Goal: Task Accomplishment & Management: Manage account settings

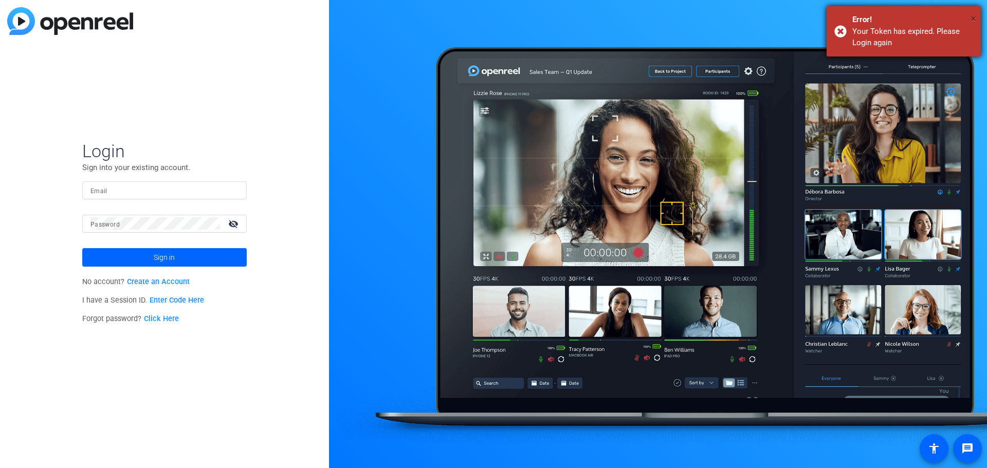
drag, startPoint x: 972, startPoint y: 15, endPoint x: 930, endPoint y: 25, distance: 42.2
click at [972, 16] on span "×" at bounding box center [974, 18] width 6 height 12
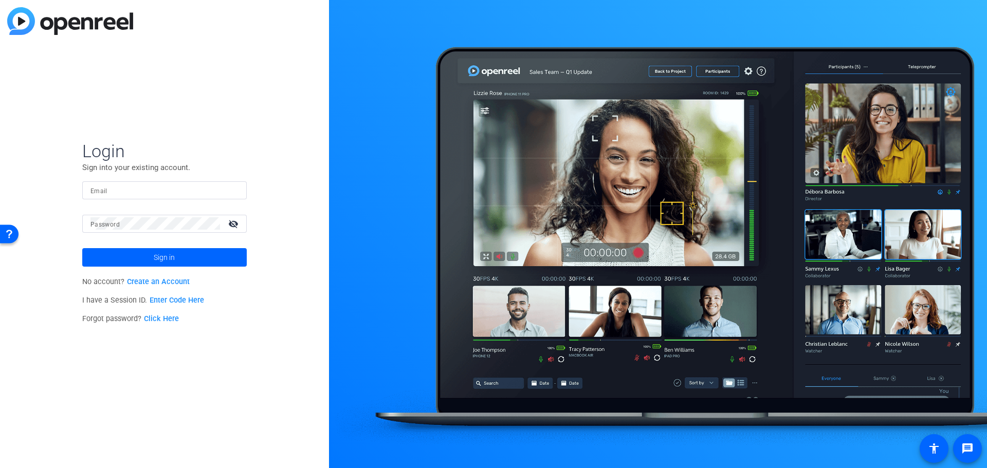
click at [130, 187] on input "Email" at bounding box center [164, 190] width 148 height 12
type input "[PERSON_NAME][EMAIL_ADDRESS][PERSON_NAME][DOMAIN_NAME]"
click at [119, 221] on mat-label "Password" at bounding box center [104, 224] width 29 height 7
click at [82, 248] on button "Sign in" at bounding box center [164, 257] width 164 height 19
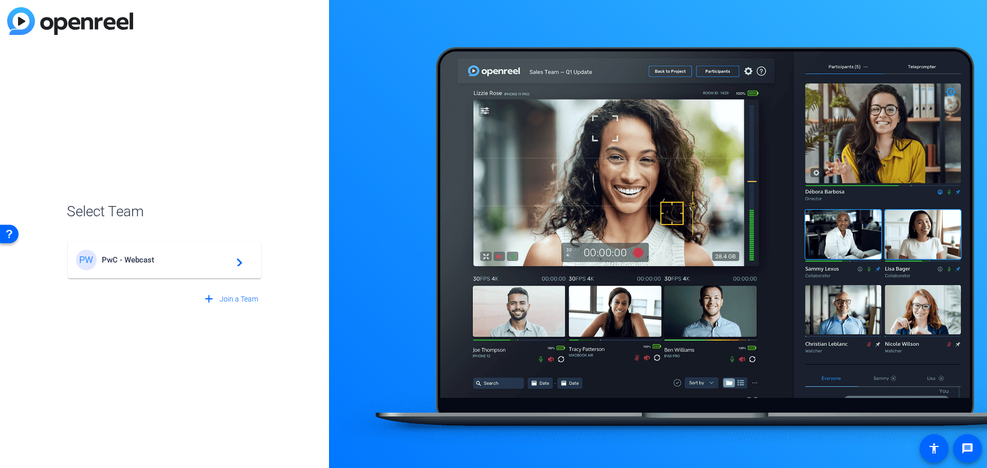
drag, startPoint x: 146, startPoint y: 247, endPoint x: 143, endPoint y: 256, distance: 9.3
click at [146, 248] on mat-card-content "PW PwC - Webcast navigate_next" at bounding box center [164, 260] width 193 height 37
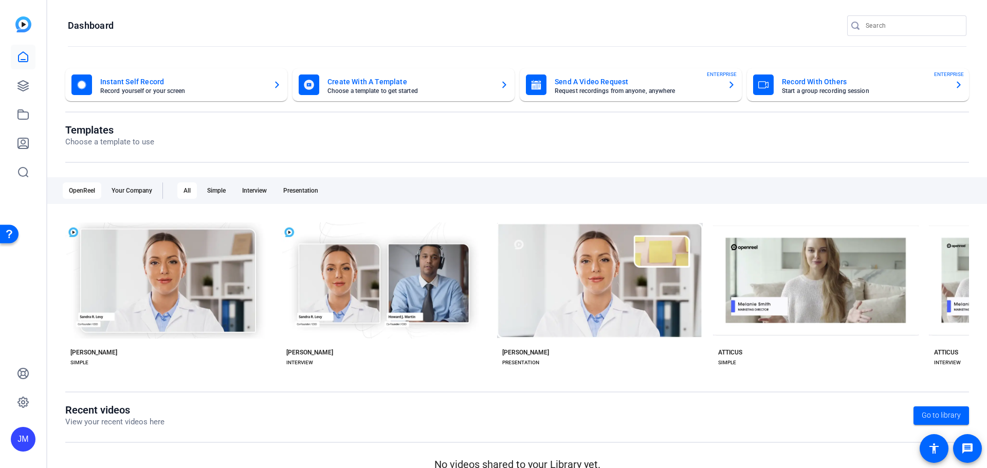
click at [608, 81] on mat-card-title "Send A Video Request" at bounding box center [637, 82] width 164 height 12
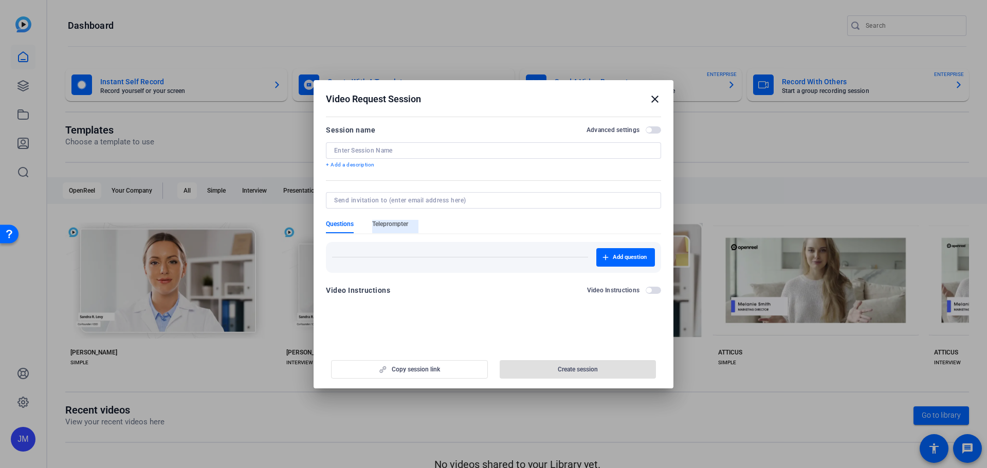
click at [408, 226] on span "Teleprompter" at bounding box center [390, 224] width 36 height 8
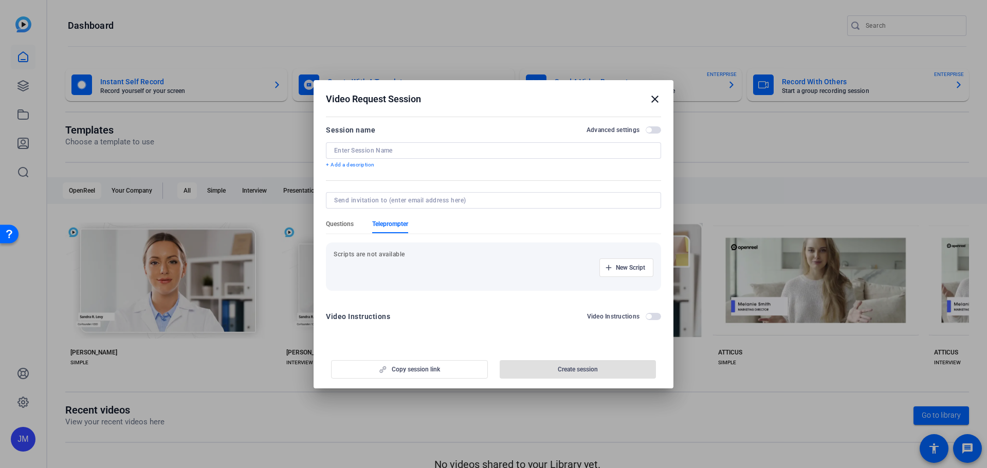
click at [338, 226] on span "Questions" at bounding box center [340, 224] width 28 height 8
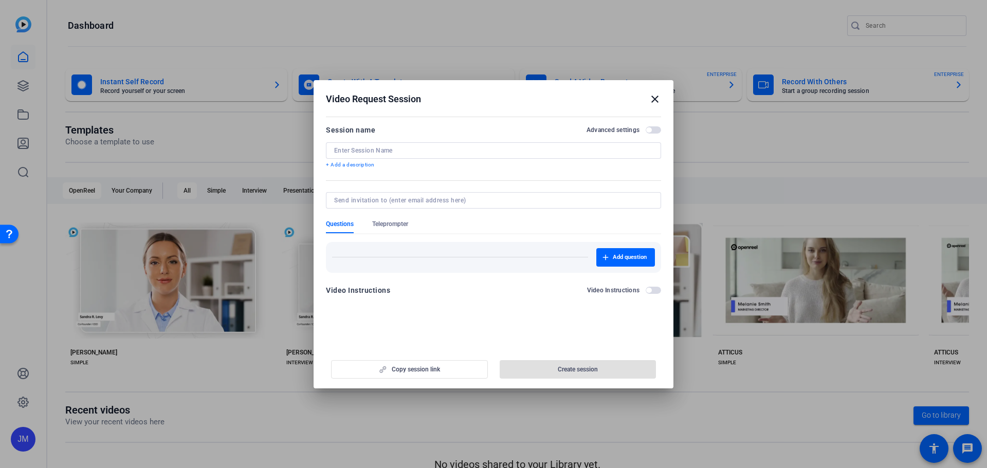
click at [373, 144] on div at bounding box center [493, 150] width 319 height 16
click at [385, 147] on input at bounding box center [493, 151] width 319 height 8
type input "JM test for OD recording"
click at [498, 200] on input at bounding box center [491, 200] width 315 height 8
type input "[PERSON_NAME][EMAIL_ADDRESS][PERSON_NAME][PERSON_NAME][DOMAIN_NAME]"
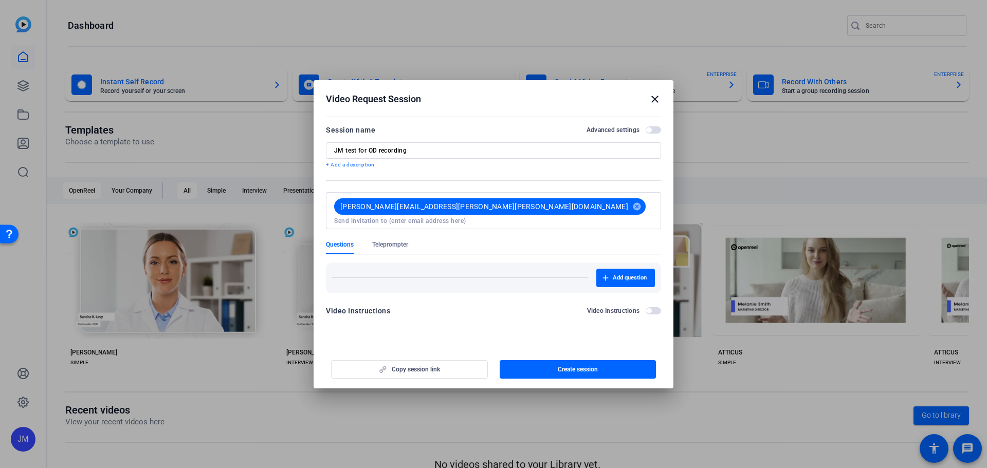
click at [651, 291] on form "Session name Advanced settings JM test for OD recording + Add a description jen…" at bounding box center [493, 223] width 335 height 199
click at [652, 307] on span "button" at bounding box center [653, 310] width 15 height 7
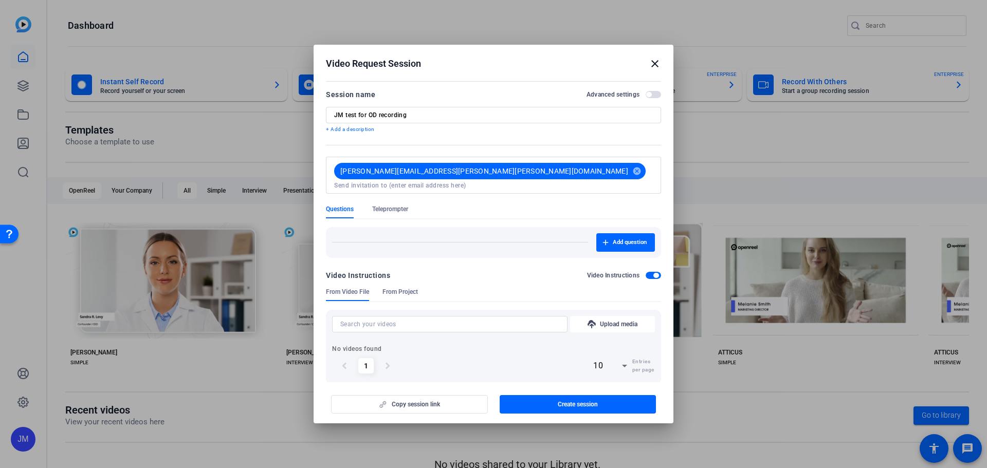
click at [647, 277] on div "Video Instructions Video Instructions" at bounding box center [493, 278] width 335 height 19
click at [647, 272] on span "button" at bounding box center [653, 275] width 15 height 7
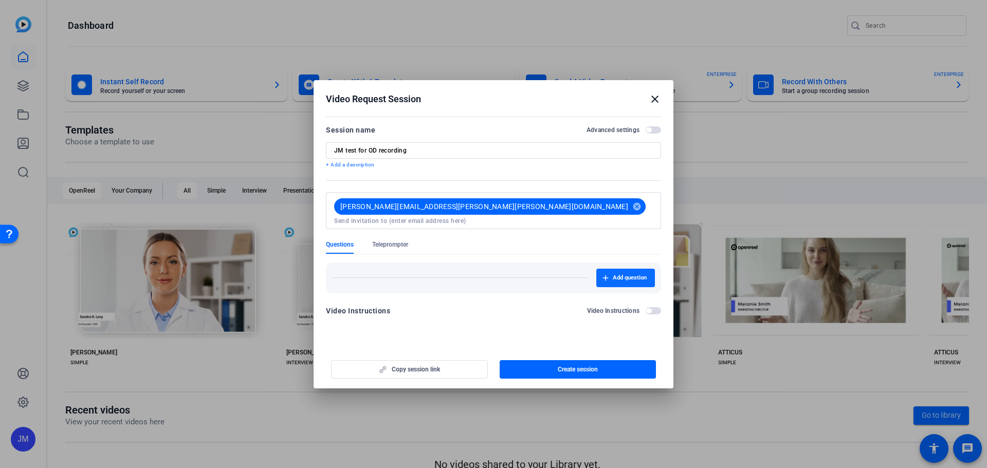
click at [627, 274] on span "Add question" at bounding box center [630, 278] width 34 height 8
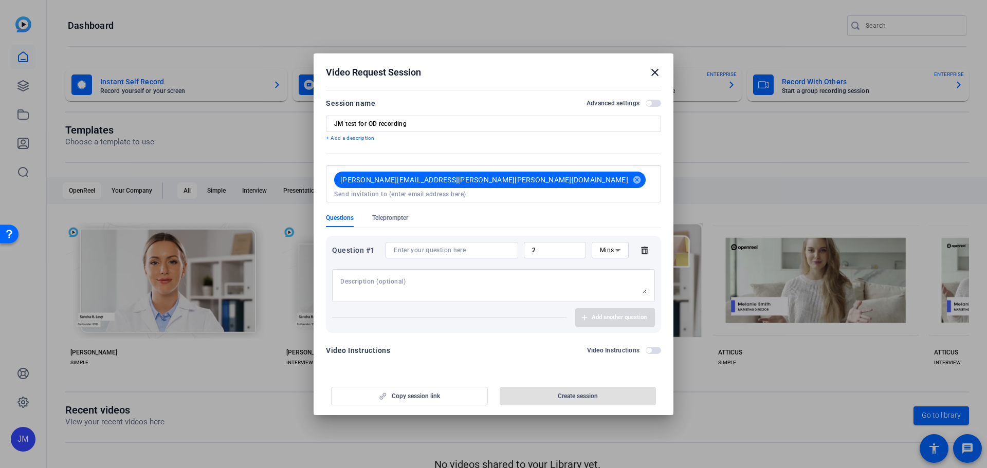
click at [532, 351] on div "Video Instructions Video Instructions" at bounding box center [493, 350] width 335 height 12
click at [646, 247] on icon at bounding box center [644, 250] width 21 height 8
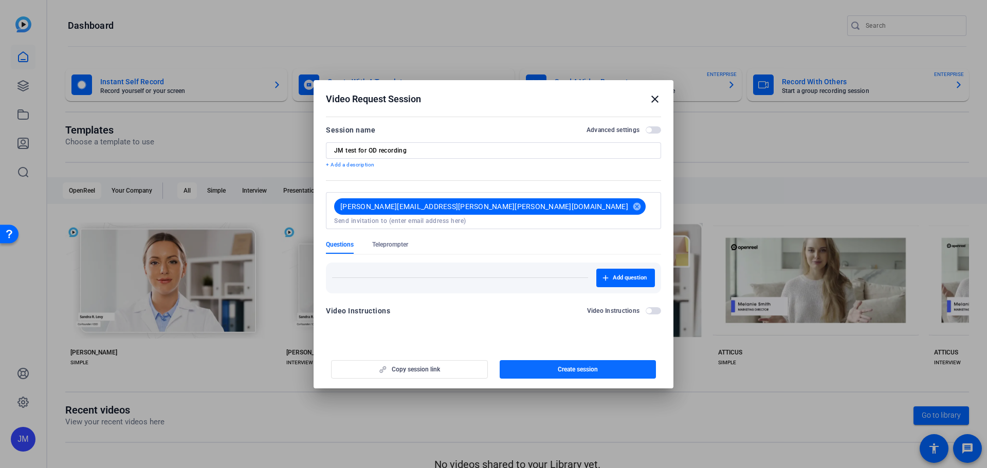
click at [578, 369] on span "Create session" at bounding box center [578, 369] width 40 height 8
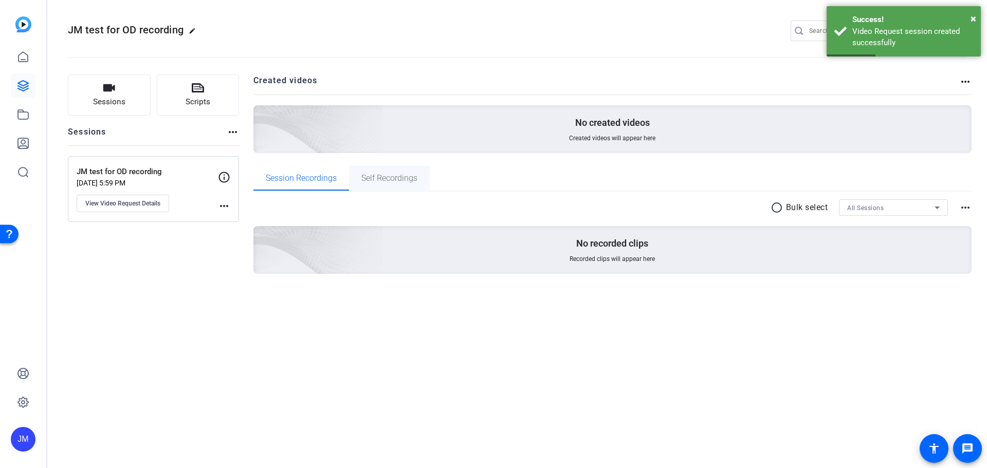
click at [385, 176] on span "Self Recordings" at bounding box center [389, 178] width 56 height 8
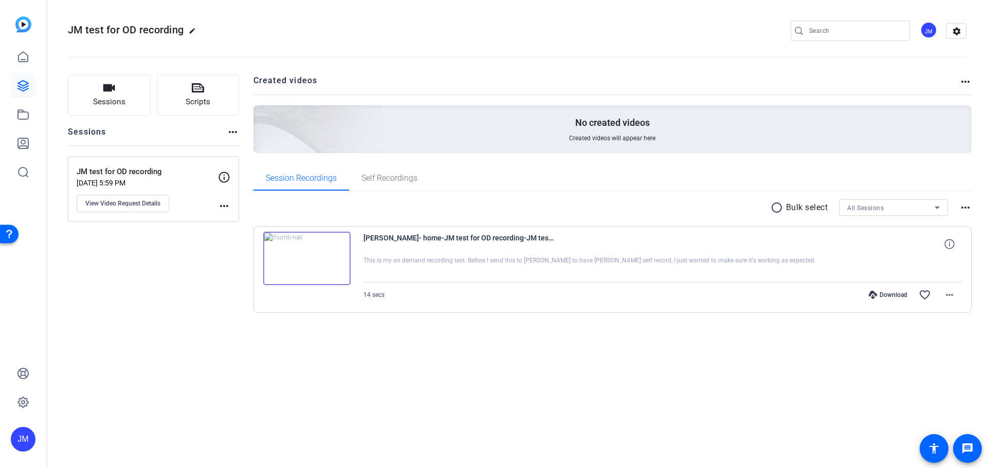
click at [896, 297] on div "Download" at bounding box center [888, 295] width 49 height 8
click at [392, 182] on span "Self Recordings" at bounding box center [389, 178] width 56 height 8
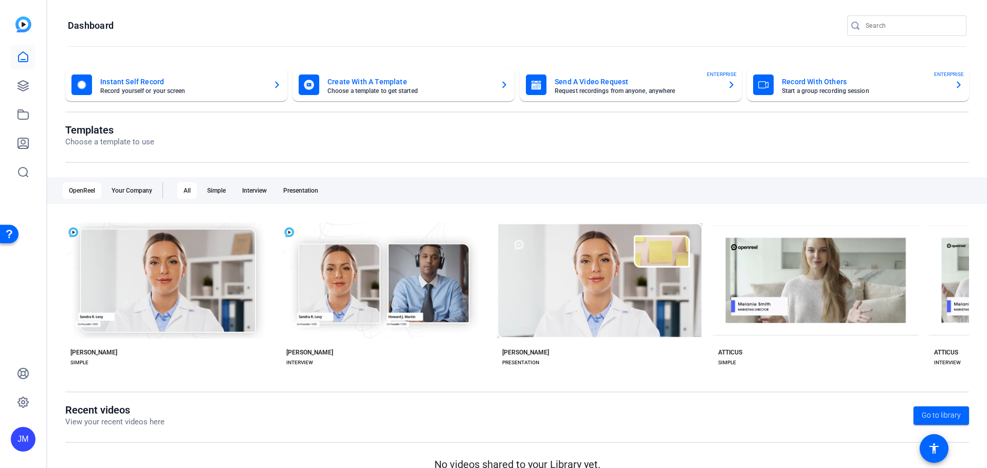
click at [176, 83] on mat-card-title "Instant Self Record" at bounding box center [182, 82] width 164 height 12
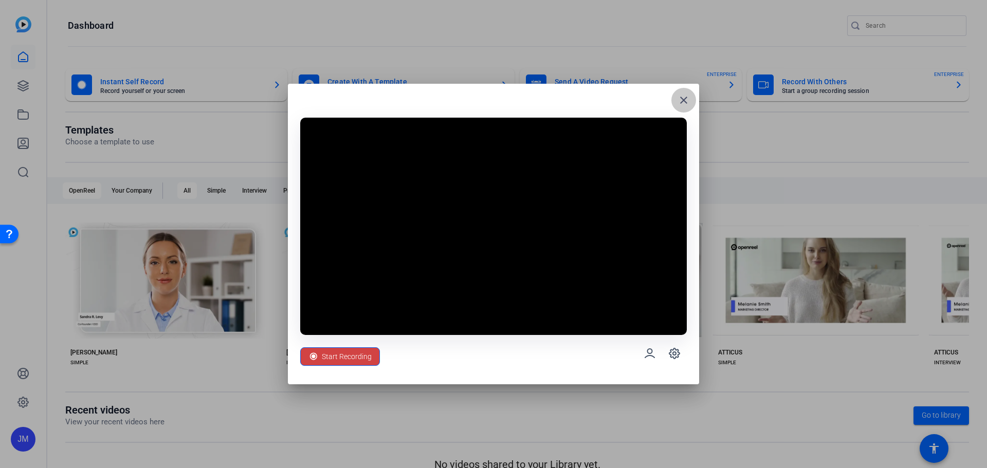
click at [684, 99] on mat-icon "close" at bounding box center [684, 100] width 12 height 12
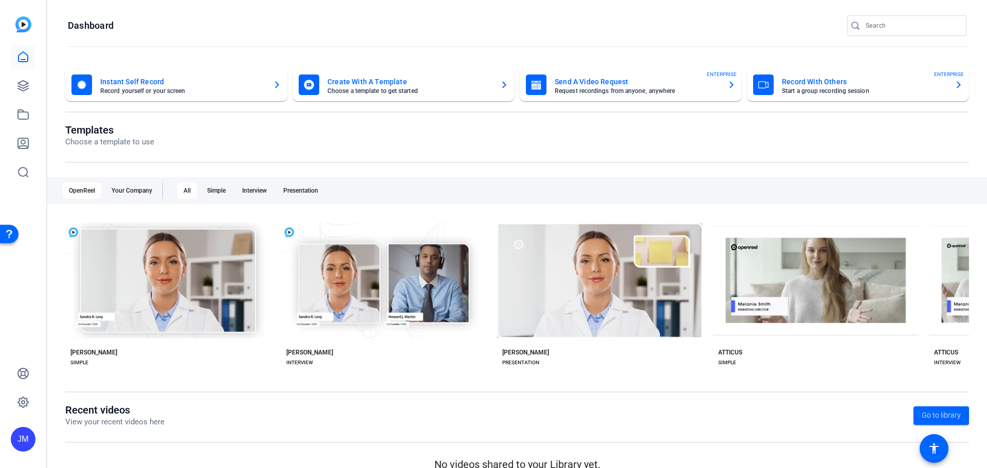
click at [277, 86] on icon "button" at bounding box center [277, 85] width 8 height 12
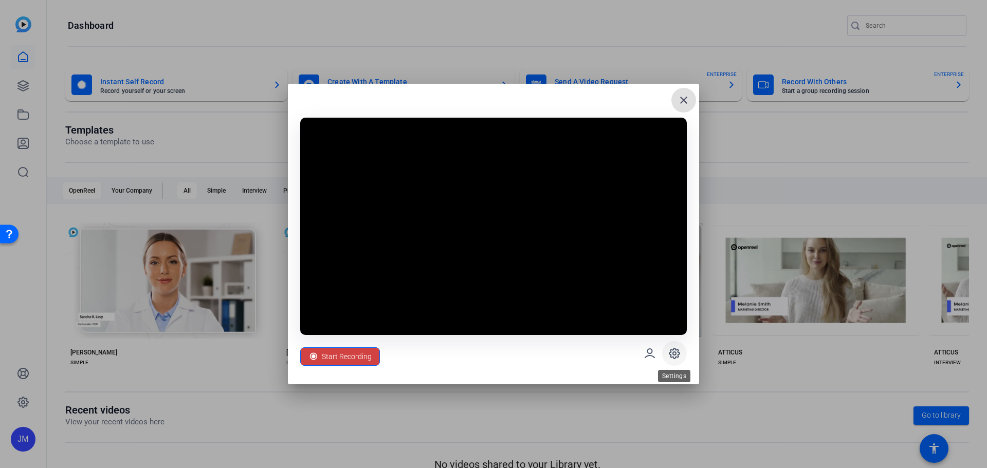
click at [677, 353] on icon at bounding box center [674, 353] width 12 height 12
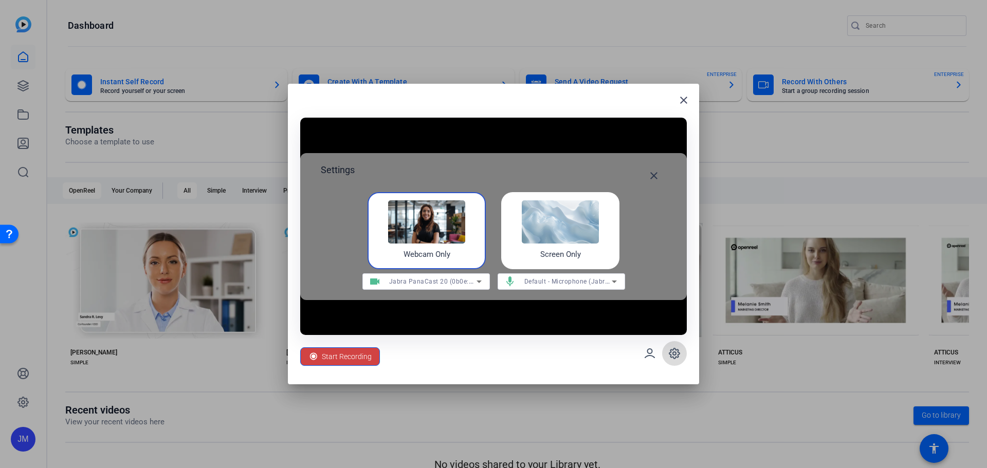
click at [677, 353] on icon at bounding box center [674, 353] width 12 height 12
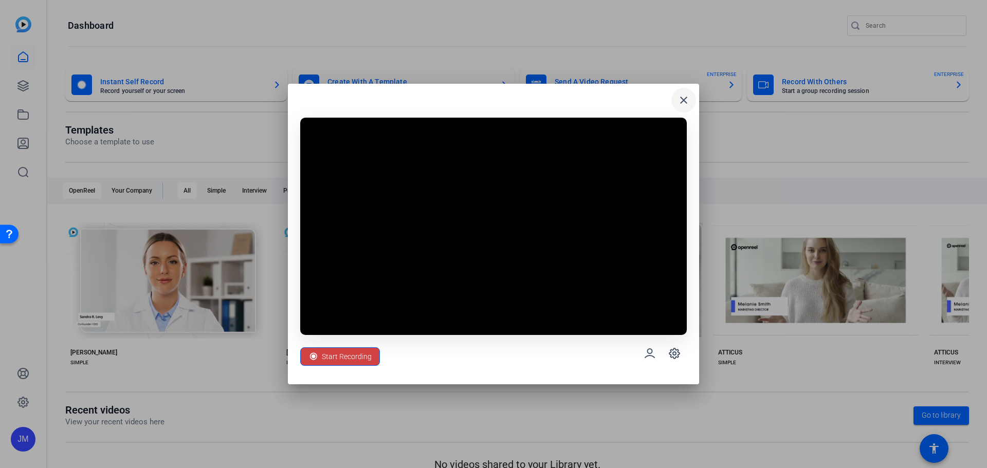
click at [680, 96] on mat-icon "close" at bounding box center [684, 100] width 12 height 12
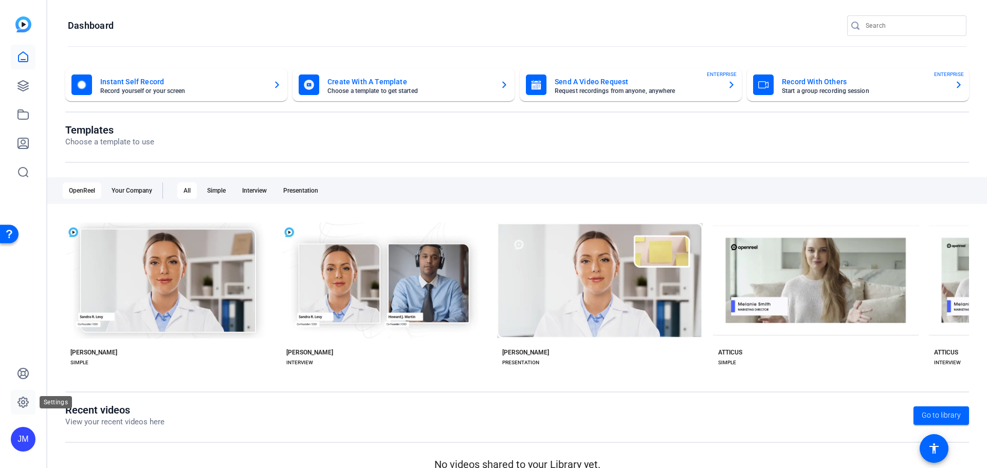
click at [29, 402] on icon at bounding box center [23, 402] width 12 height 12
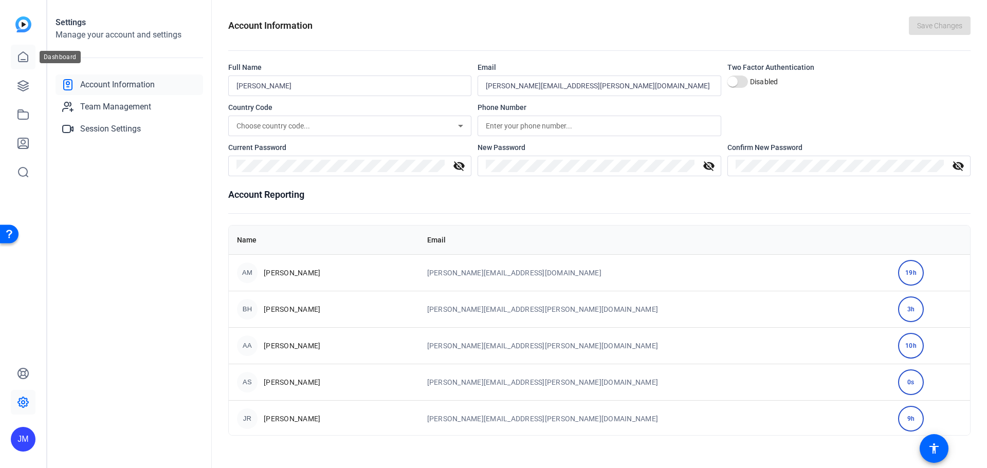
click at [24, 58] on icon at bounding box center [23, 57] width 12 height 12
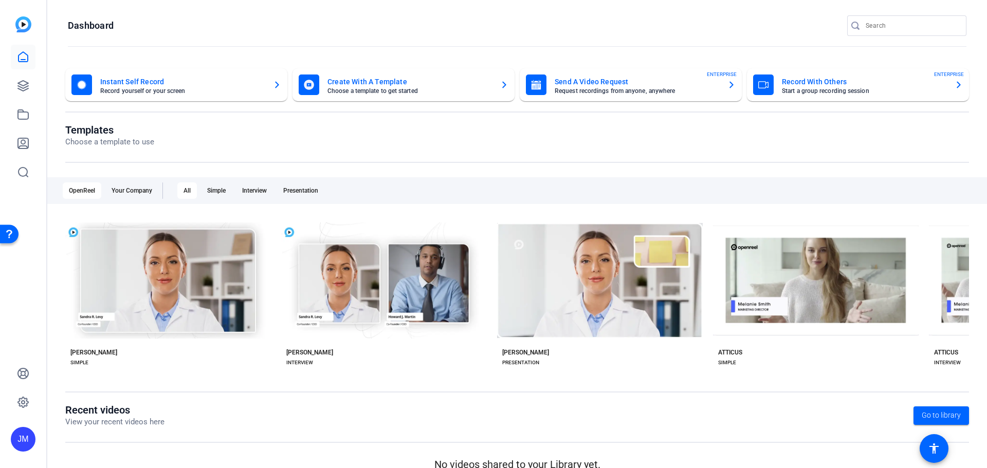
click at [730, 85] on icon "button" at bounding box center [731, 85] width 8 height 12
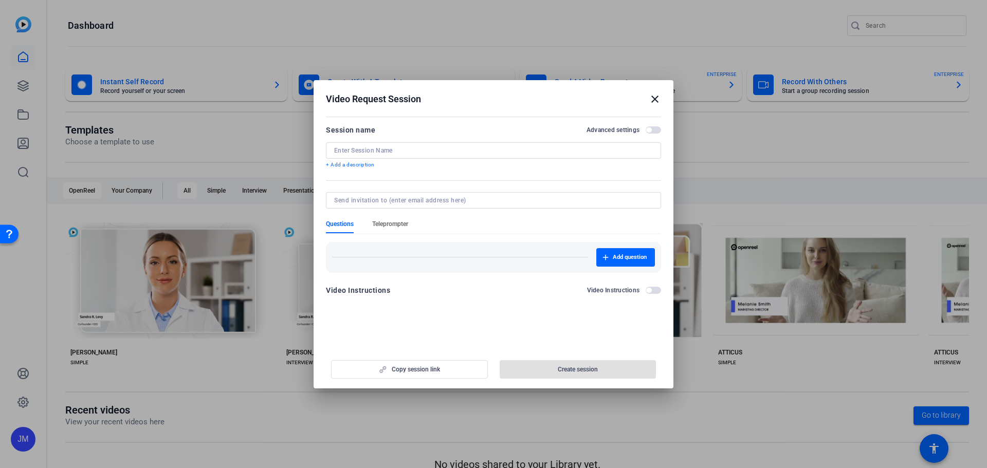
click at [392, 228] on span "Teleprompter" at bounding box center [390, 226] width 36 height 13
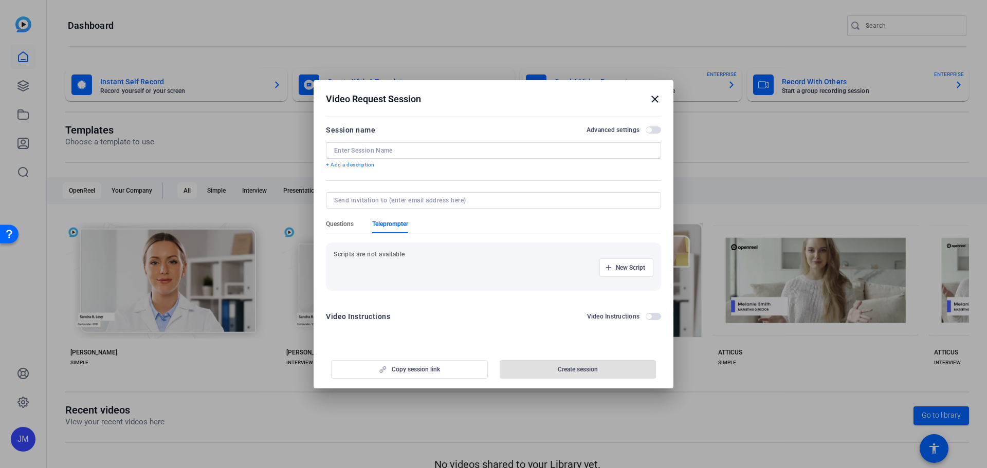
click at [346, 219] on div at bounding box center [493, 214] width 335 height 11
click at [344, 223] on span "Questions" at bounding box center [340, 224] width 28 height 8
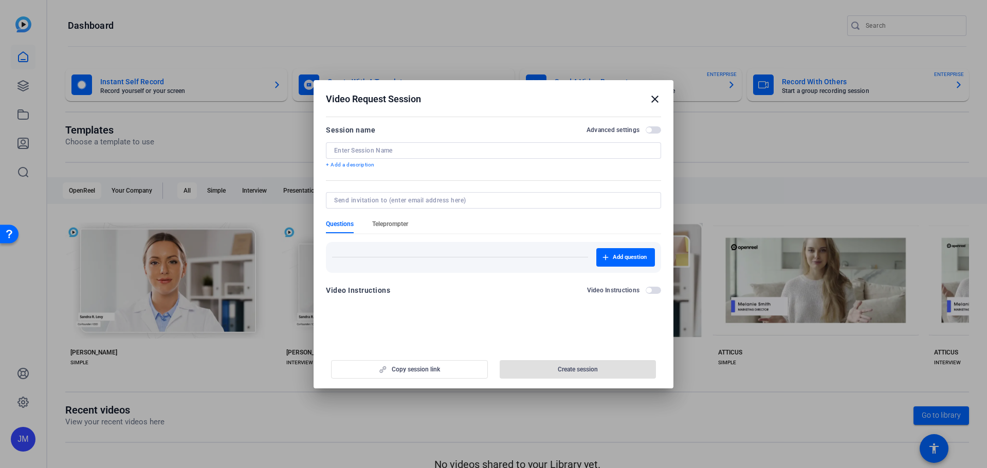
click at [391, 226] on span "Teleprompter" at bounding box center [390, 224] width 36 height 8
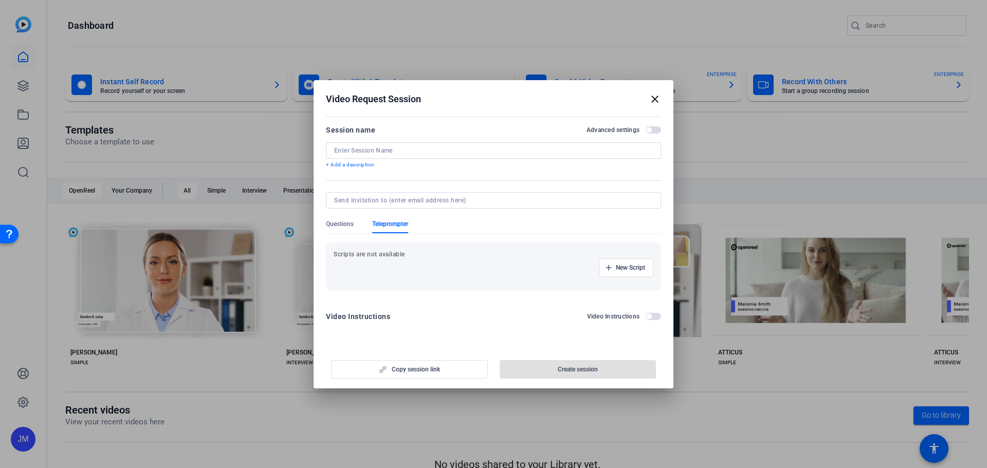
click at [393, 259] on div "New Script" at bounding box center [494, 268] width 320 height 19
click at [628, 258] on span "button" at bounding box center [626, 267] width 53 height 25
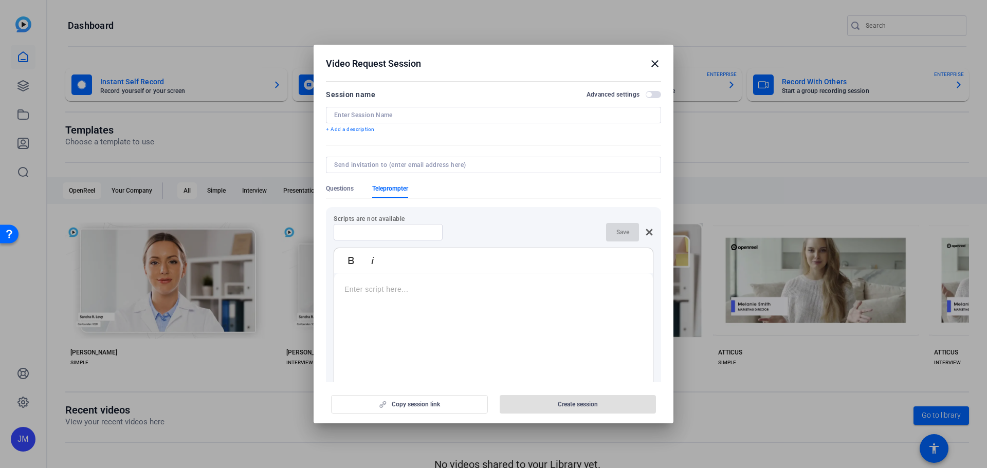
click at [445, 283] on div at bounding box center [493, 337] width 319 height 129
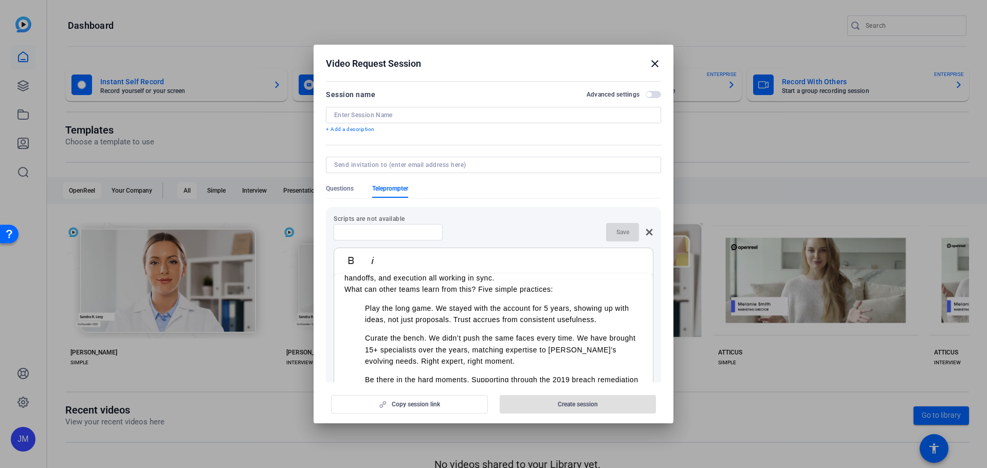
scroll to position [565, 0]
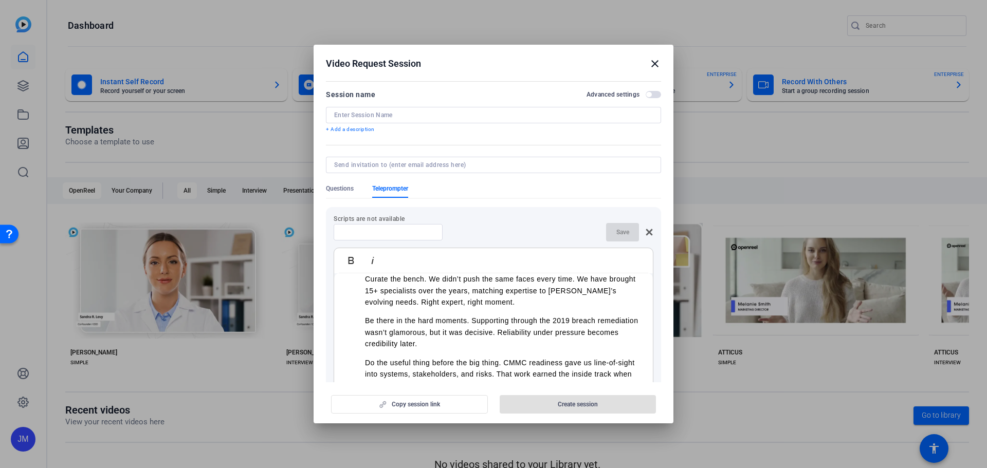
click at [430, 235] on input at bounding box center [388, 232] width 93 height 8
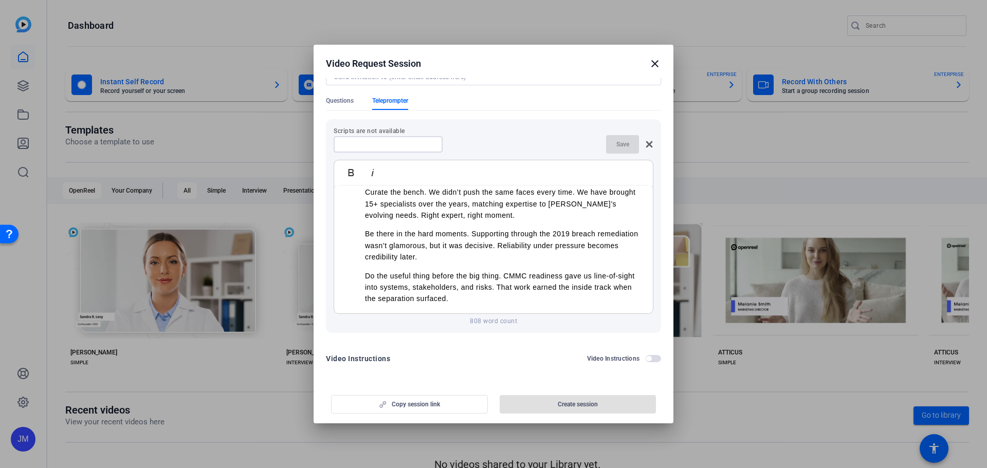
scroll to position [514, 0]
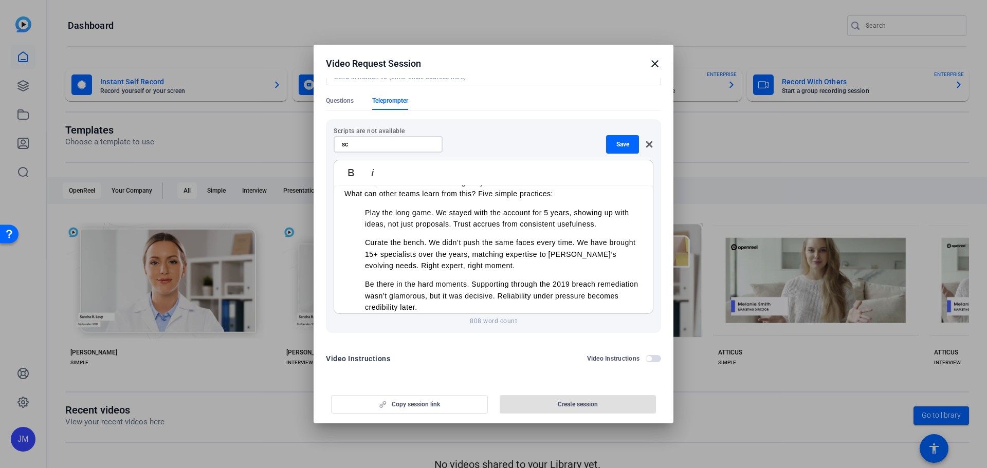
type input "s"
type input "sample script"
click at [619, 150] on span "button" at bounding box center [622, 144] width 33 height 25
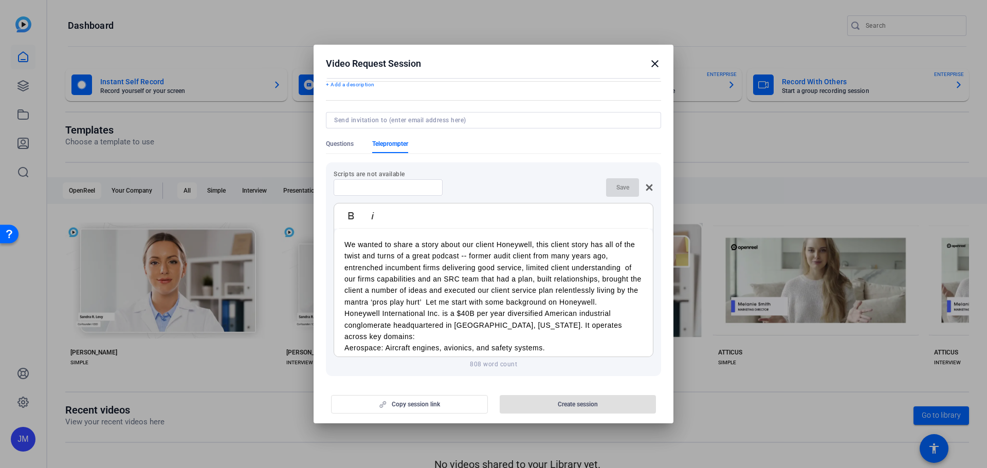
scroll to position [0, 0]
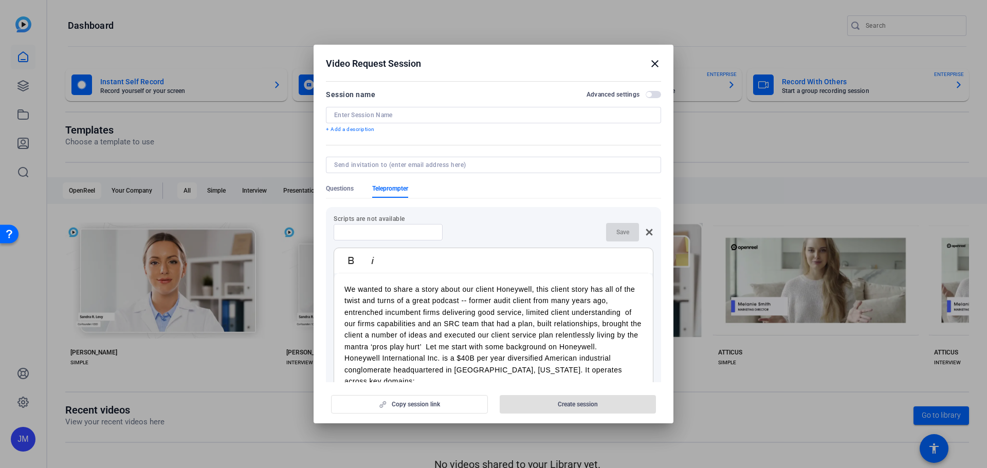
click at [401, 118] on input at bounding box center [493, 115] width 319 height 8
type input "j"
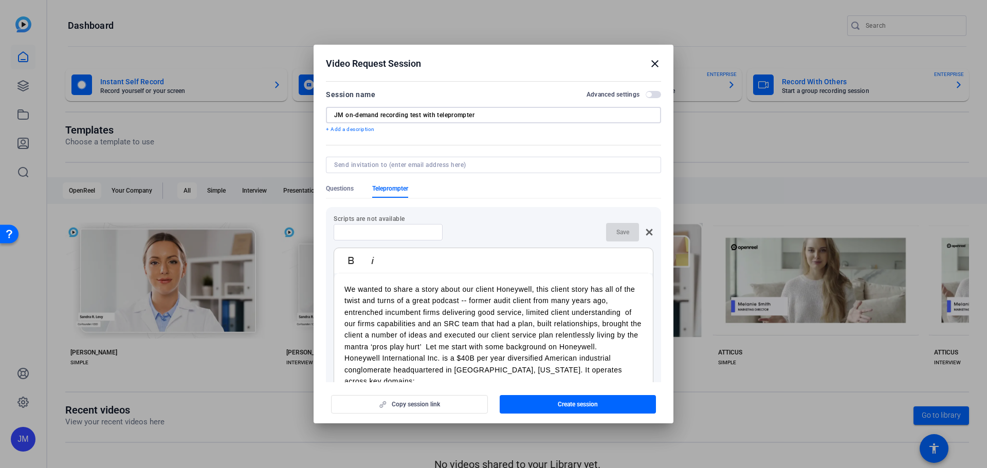
type input "JM on-demand recording test with teleprompter"
click at [465, 166] on input at bounding box center [491, 165] width 315 height 8
type input "[PERSON_NAME][EMAIL_ADDRESS][PERSON_NAME][PERSON_NAME][DOMAIN_NAME]"
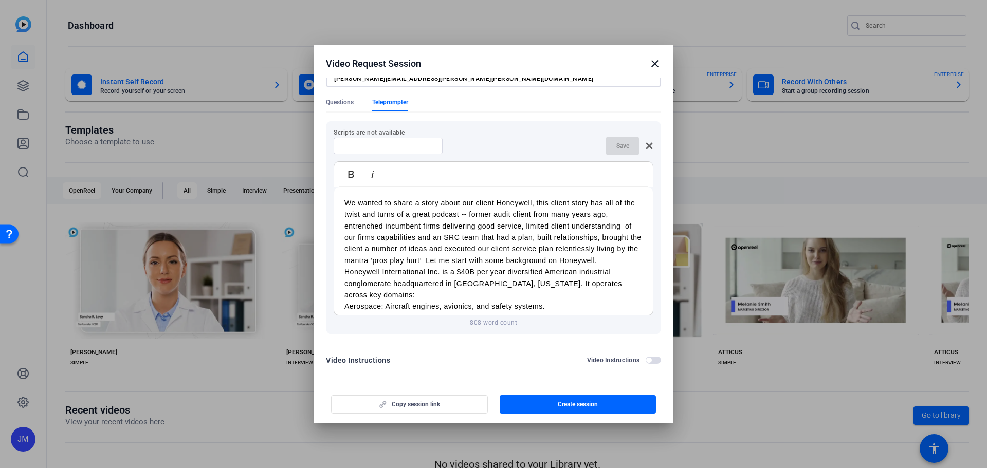
scroll to position [88, 0]
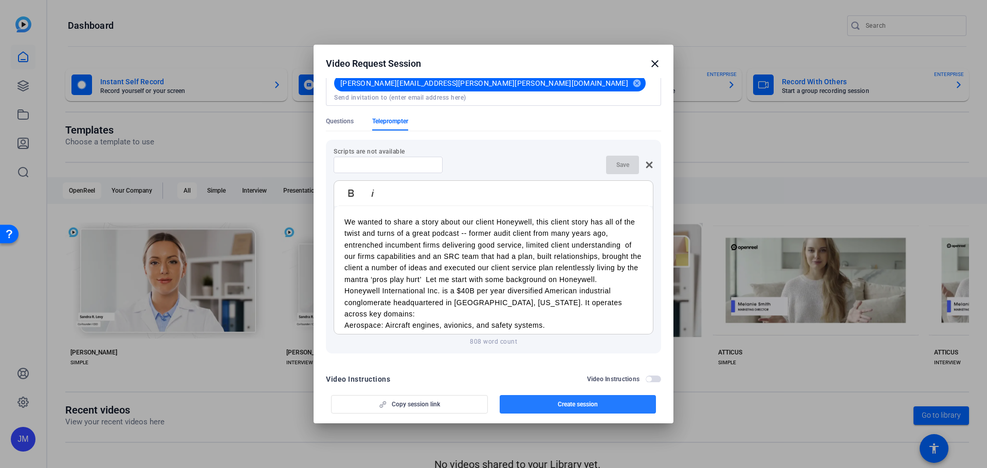
click at [580, 403] on span "Create session" at bounding box center [578, 404] width 40 height 8
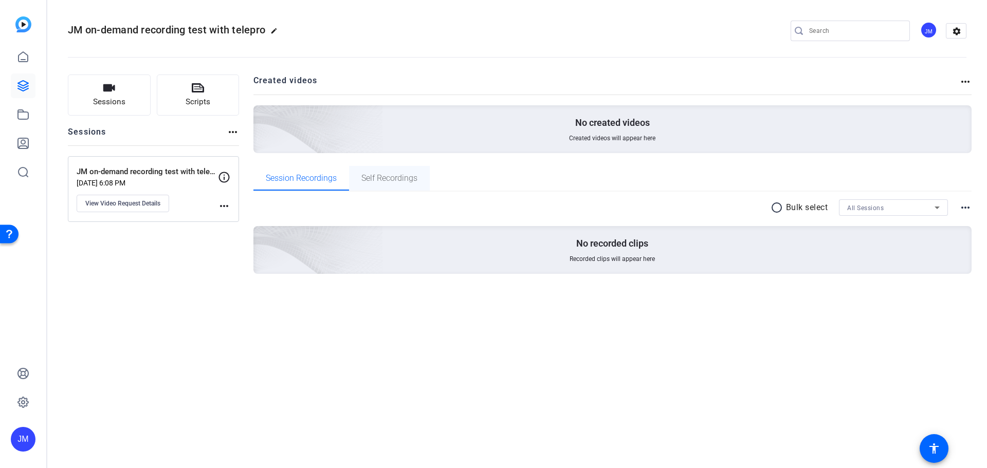
click at [379, 182] on span "Self Recordings" at bounding box center [389, 178] width 56 height 8
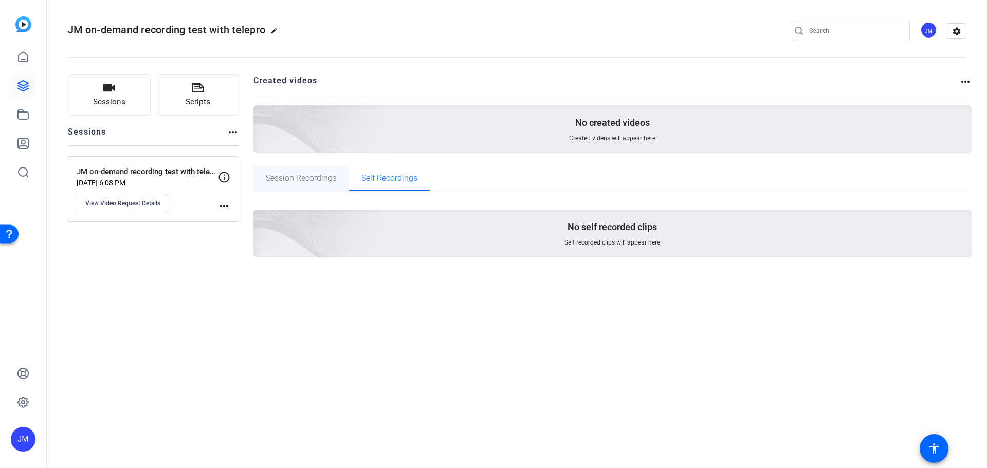
click at [305, 182] on span "Session Recordings" at bounding box center [301, 178] width 71 height 8
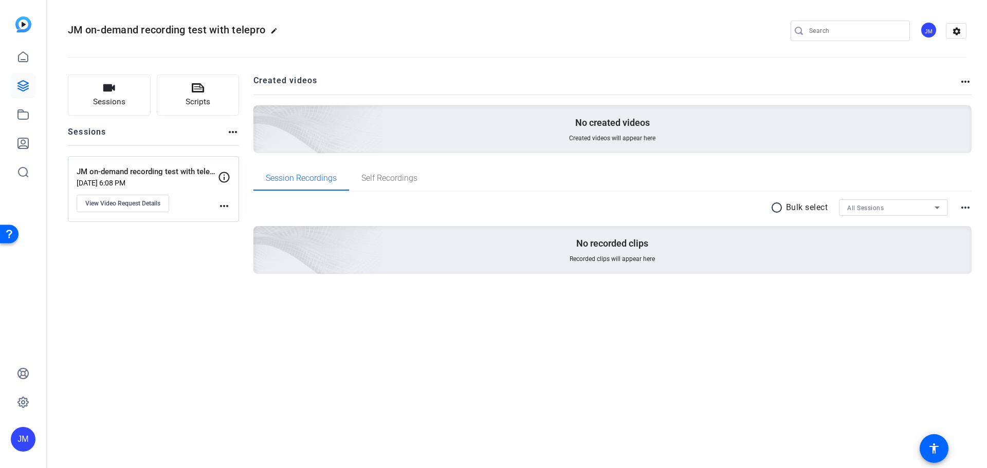
click at [192, 201] on div "JM on-demand recording test with teleprompter [DATE] 6:08 PM View Video Request…" at bounding box center [147, 189] width 141 height 46
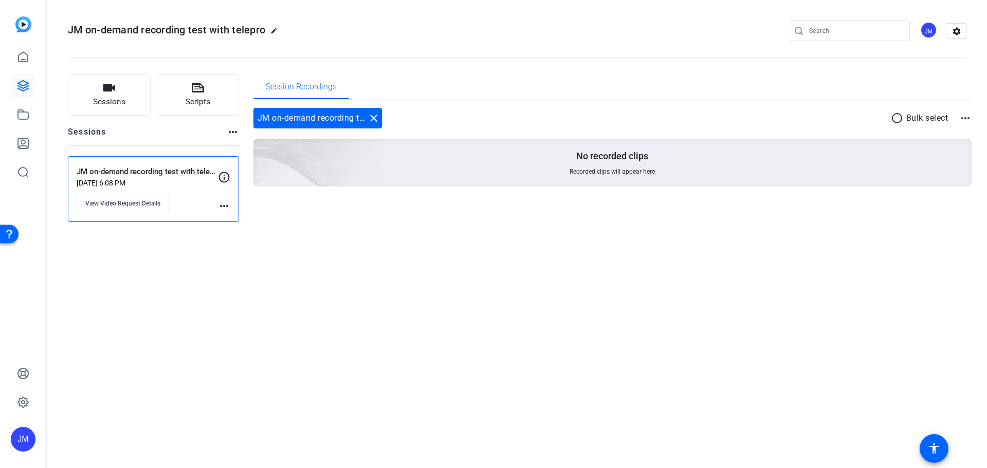
click at [225, 204] on mat-icon "more_horiz" at bounding box center [224, 206] width 12 height 12
click at [173, 205] on div at bounding box center [493, 234] width 987 height 468
click at [137, 203] on span "View Video Request Details" at bounding box center [122, 203] width 75 height 8
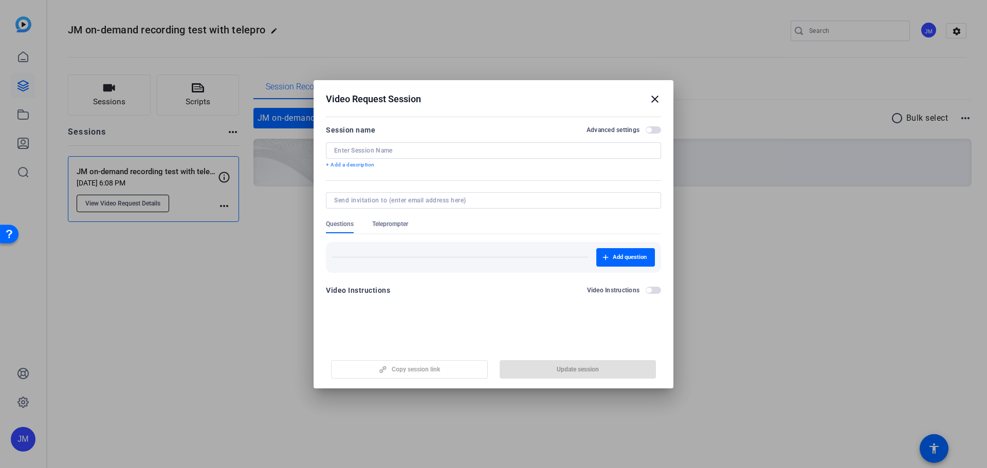
type input "JM on-demand recording test with teleprompter"
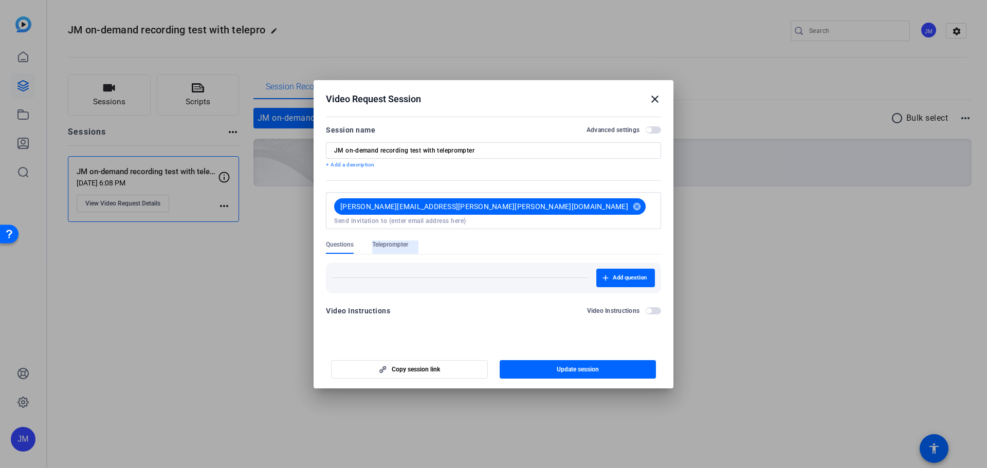
click at [395, 241] on span "Teleprompter" at bounding box center [390, 245] width 36 height 8
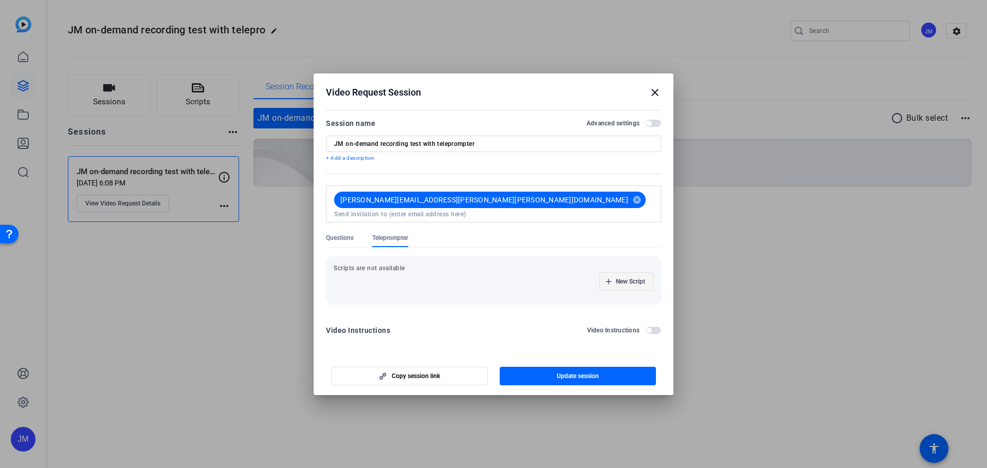
click at [618, 279] on span "New Script" at bounding box center [630, 282] width 29 height 8
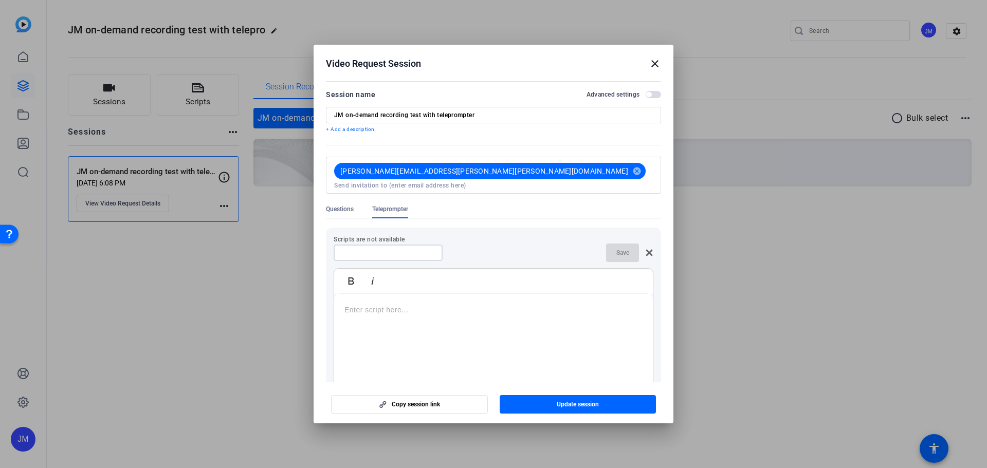
click at [401, 249] on input at bounding box center [388, 253] width 93 height 8
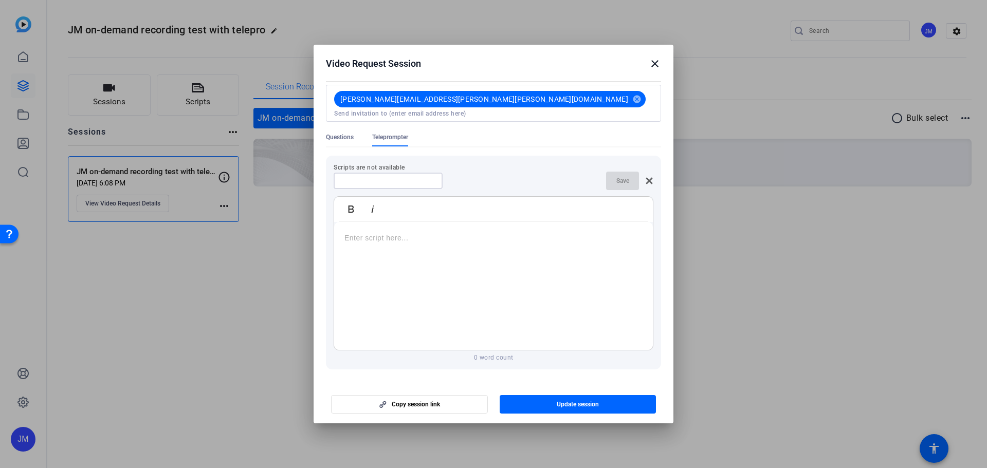
scroll to position [49, 0]
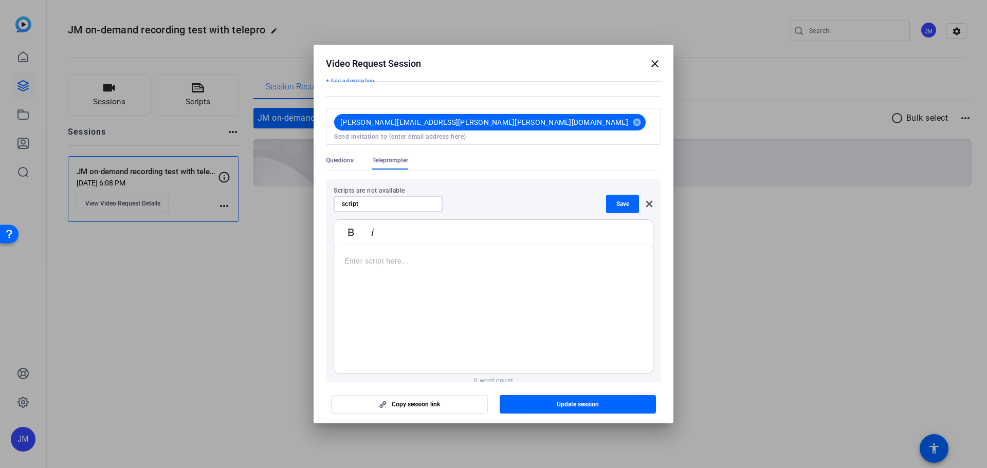
type input "script"
click at [423, 263] on div at bounding box center [493, 309] width 319 height 129
drag, startPoint x: 551, startPoint y: 264, endPoint x: 279, endPoint y: 236, distance: 273.3
click at [279, 236] on div "Video Request Session close Session name Advanced settings JM on-demand recordi…" at bounding box center [493, 234] width 987 height 468
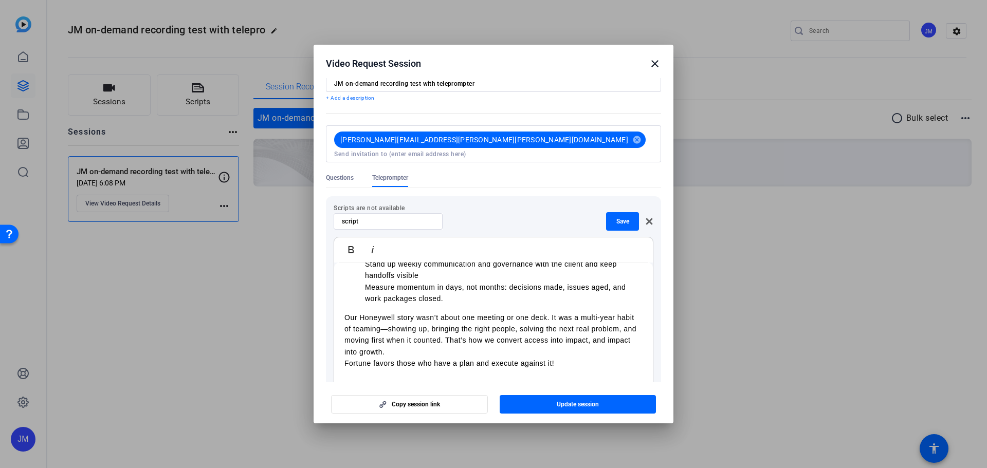
scroll to position [0, 0]
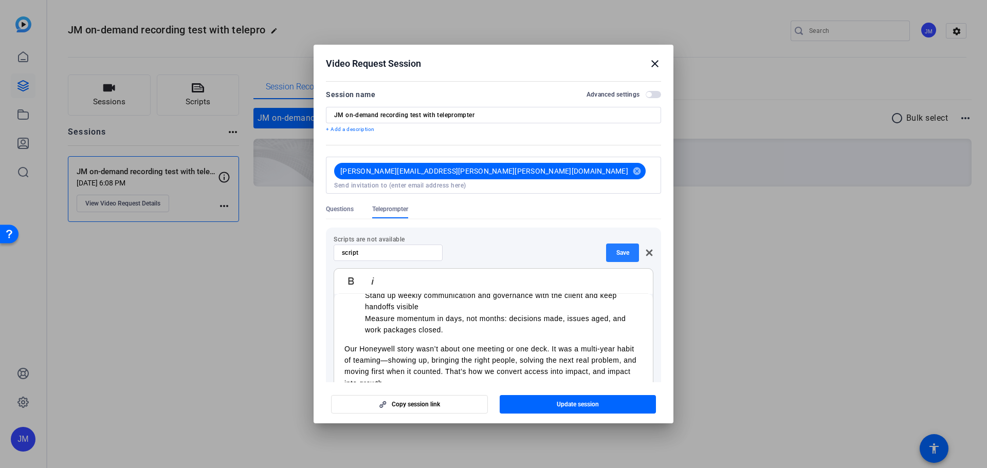
click at [617, 241] on span "button" at bounding box center [622, 253] width 33 height 25
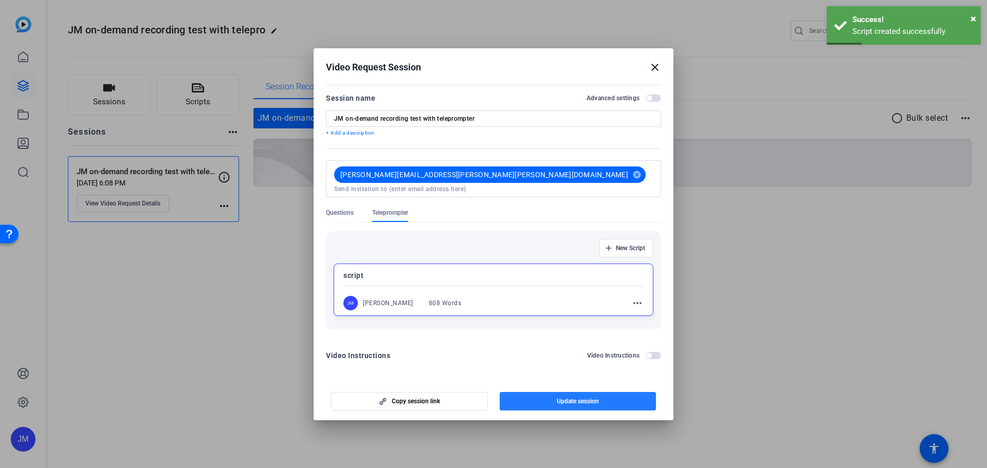
click at [576, 397] on span "Update session" at bounding box center [578, 401] width 42 height 8
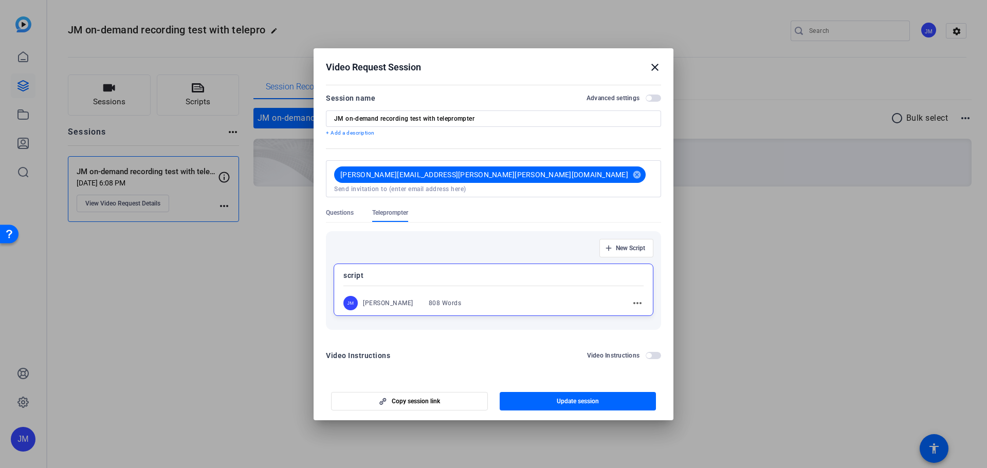
click at [651, 69] on mat-icon "close" at bounding box center [655, 67] width 12 height 12
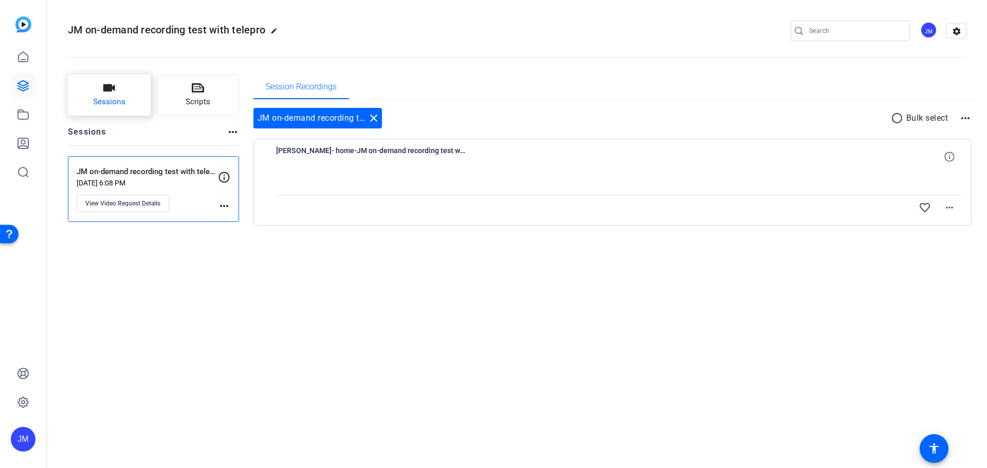
click at [122, 96] on button "Sessions" at bounding box center [109, 95] width 83 height 41
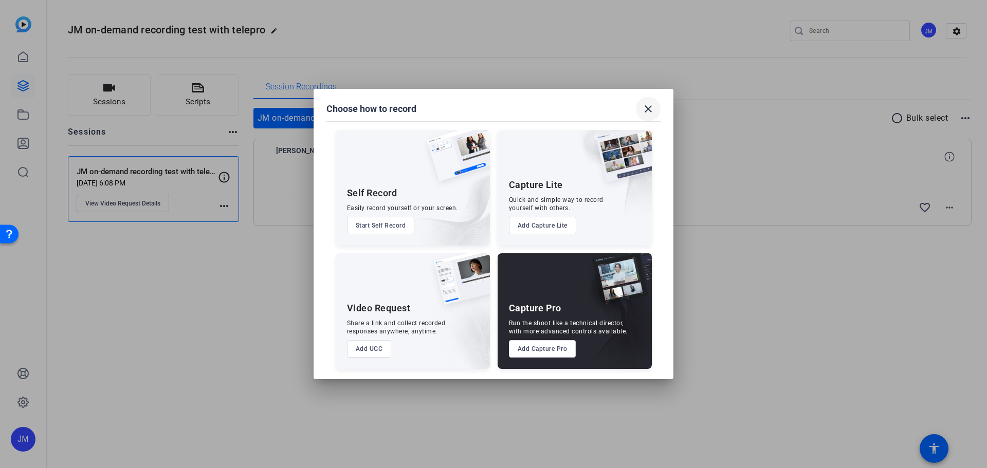
click at [645, 112] on mat-icon "close" at bounding box center [648, 109] width 12 height 12
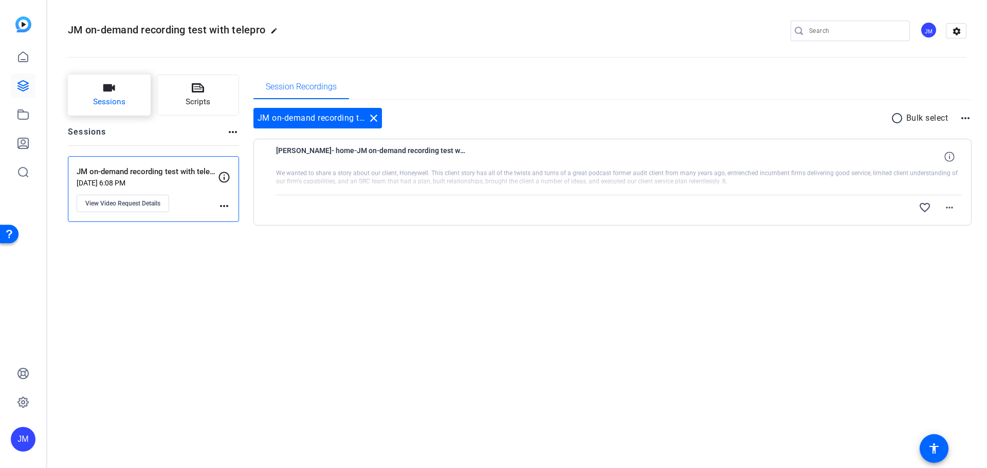
click at [108, 90] on icon "button" at bounding box center [109, 87] width 12 height 7
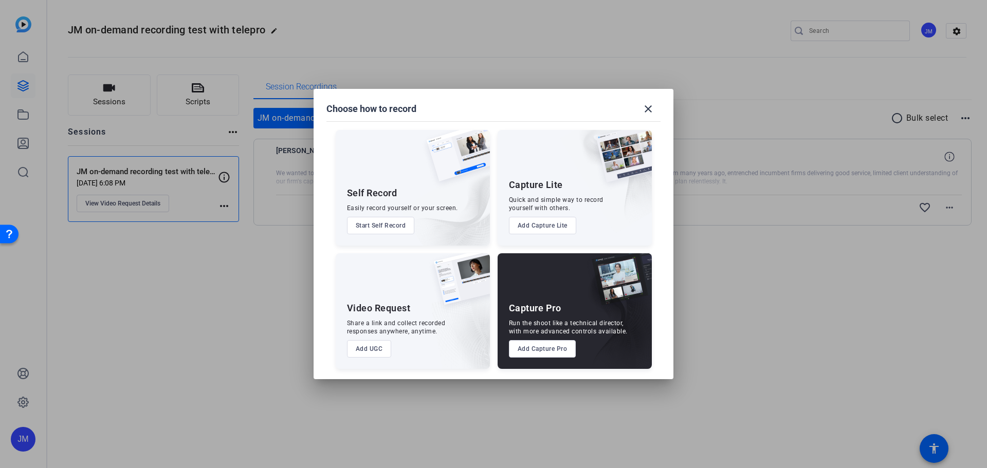
click at [164, 96] on div at bounding box center [493, 234] width 987 height 468
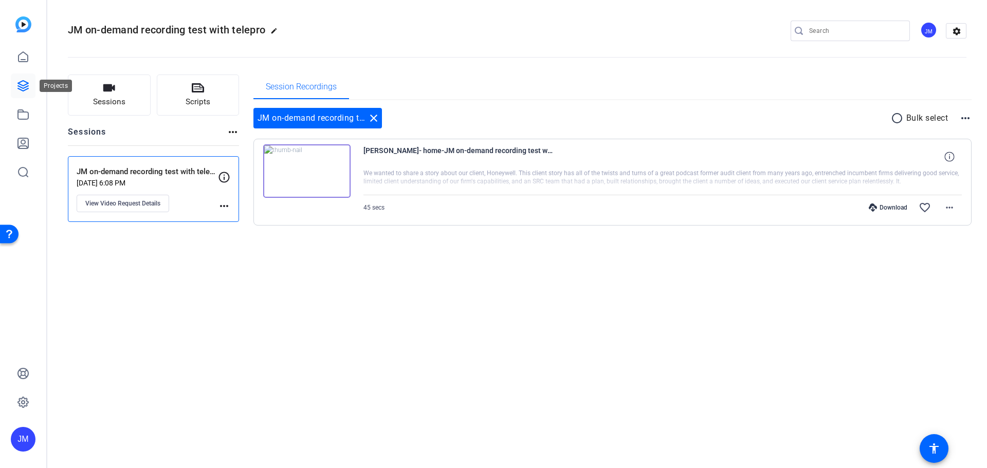
click at [24, 84] on icon at bounding box center [23, 86] width 12 height 12
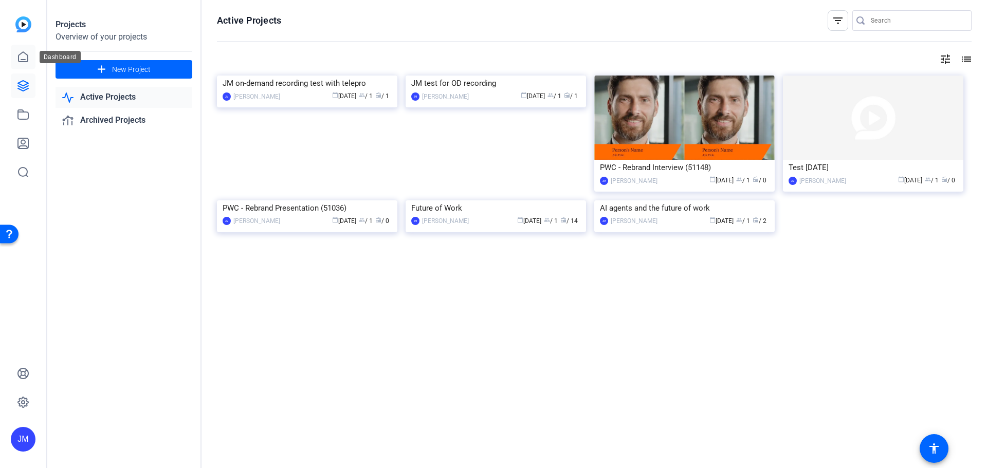
click at [22, 62] on icon at bounding box center [23, 57] width 9 height 10
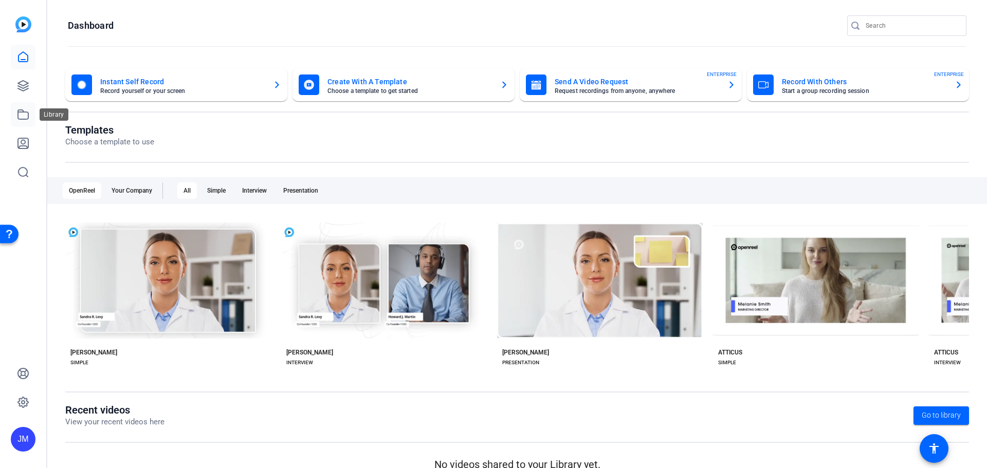
click at [24, 116] on icon at bounding box center [23, 114] width 12 height 12
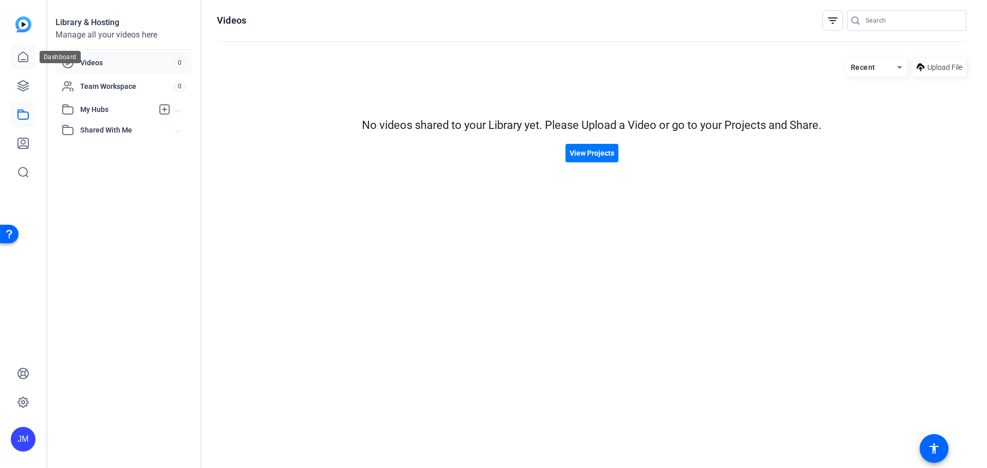
click at [25, 60] on icon at bounding box center [23, 57] width 9 height 10
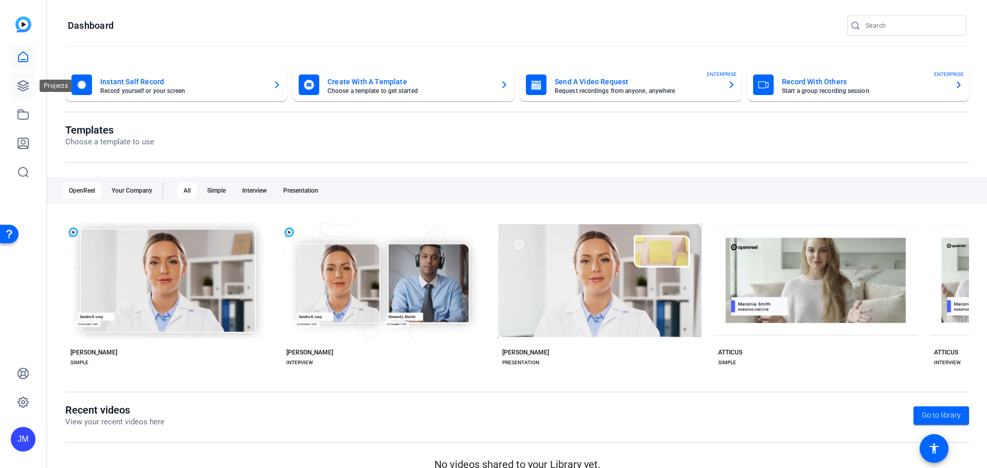
click at [25, 81] on icon at bounding box center [23, 86] width 12 height 12
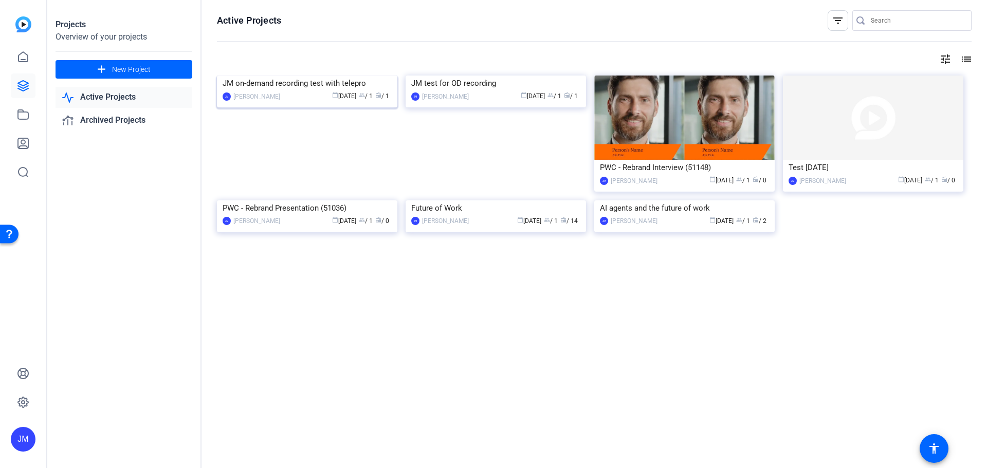
click at [359, 76] on img at bounding box center [307, 76] width 180 height 0
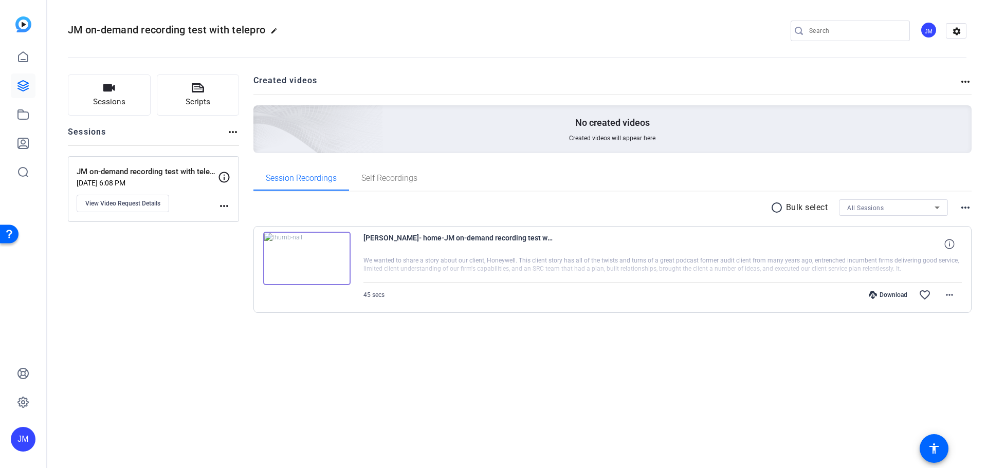
click at [302, 261] on img at bounding box center [306, 258] width 87 height 53
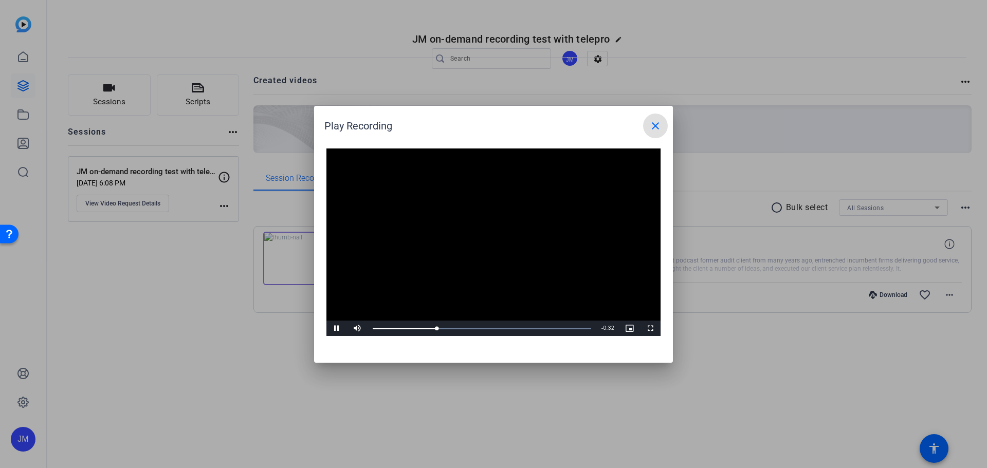
click at [657, 124] on mat-icon "close" at bounding box center [655, 126] width 12 height 12
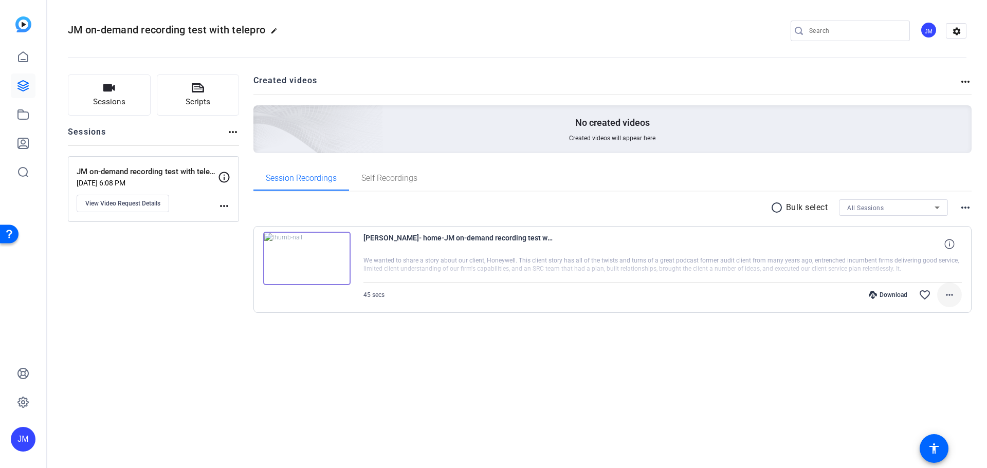
click at [948, 296] on mat-icon "more_horiz" at bounding box center [949, 295] width 12 height 12
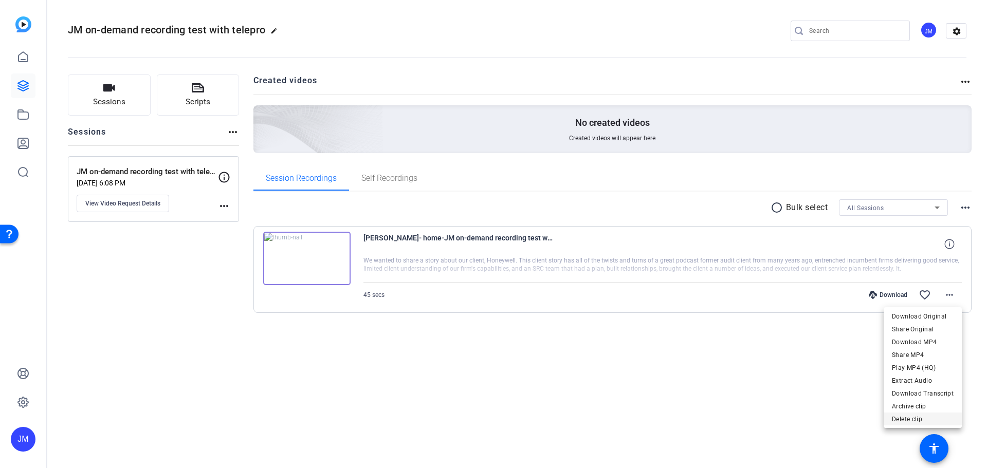
click at [916, 419] on span "Delete clip" at bounding box center [923, 419] width 62 height 12
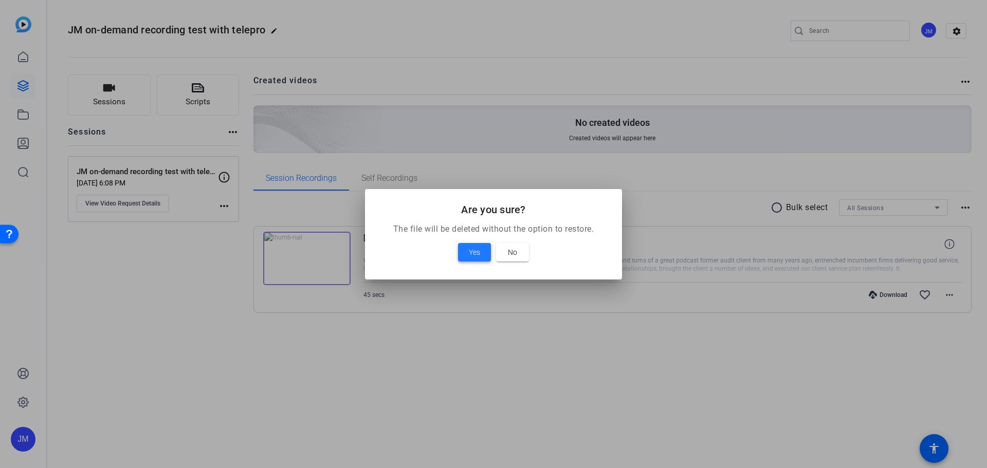
click at [476, 247] on span "Yes" at bounding box center [474, 252] width 11 height 12
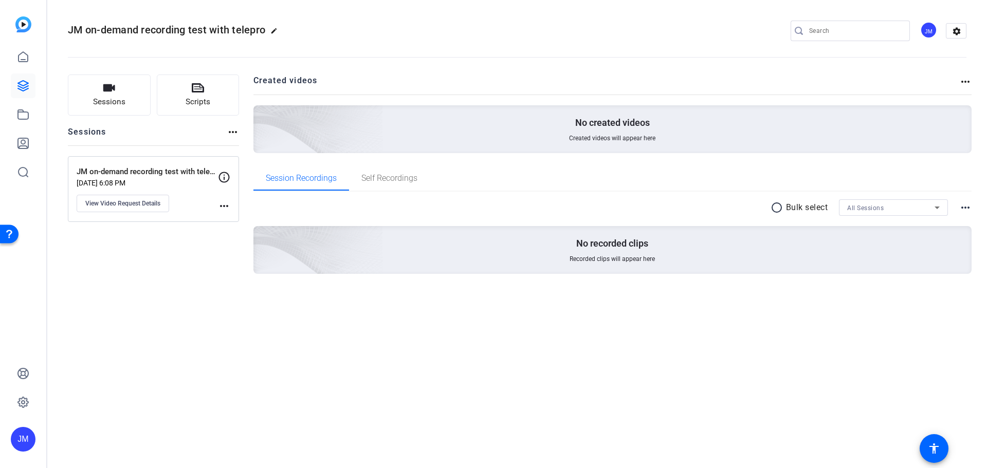
click at [220, 204] on mat-icon "more_horiz" at bounding box center [224, 206] width 12 height 12
click at [133, 205] on div at bounding box center [493, 234] width 987 height 468
click at [129, 201] on span "View Video Request Details" at bounding box center [122, 203] width 75 height 8
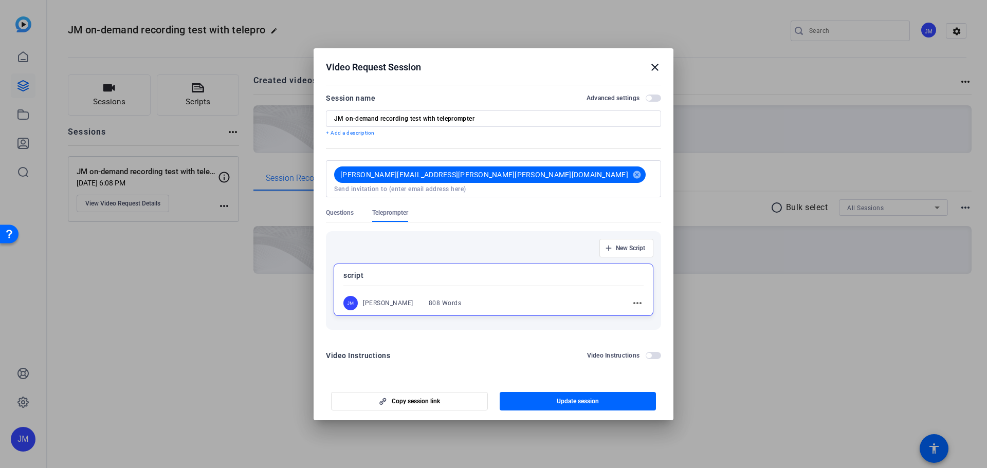
click at [636, 299] on mat-icon "more_horiz" at bounding box center [637, 303] width 12 height 12
click at [643, 314] on span "Edit" at bounding box center [659, 314] width 41 height 12
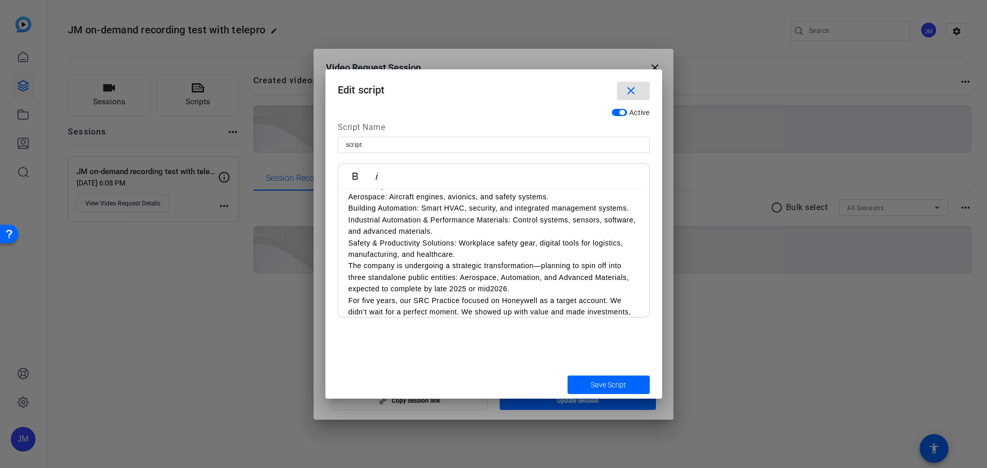
scroll to position [111, 0]
click at [629, 91] on mat-icon "close" at bounding box center [631, 91] width 13 height 13
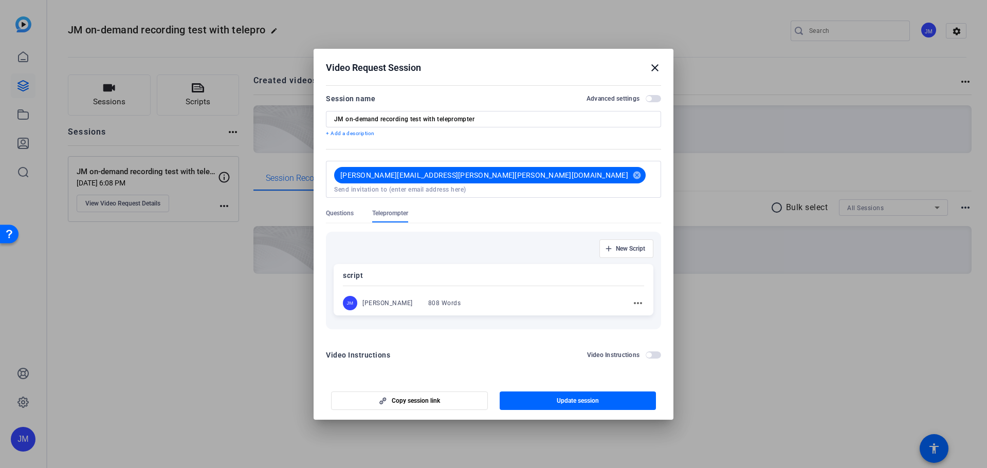
click at [653, 102] on span "button" at bounding box center [653, 98] width 15 height 7
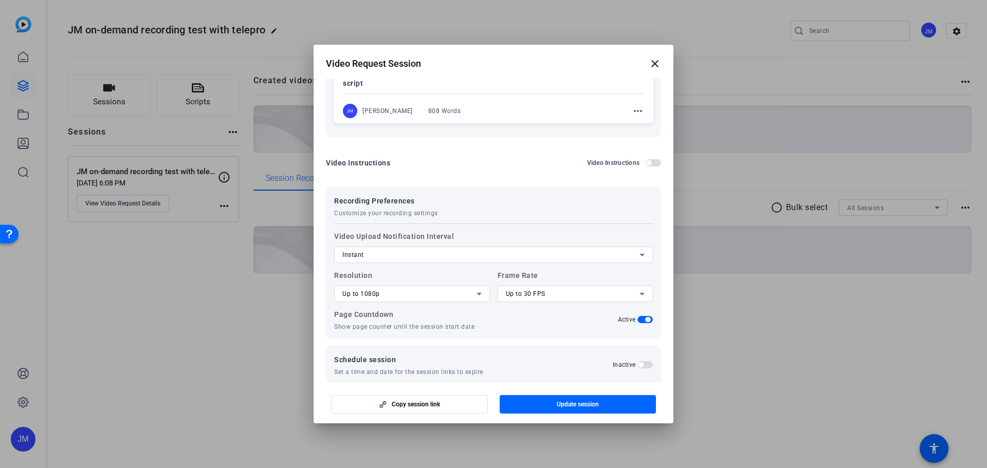
scroll to position [193, 0]
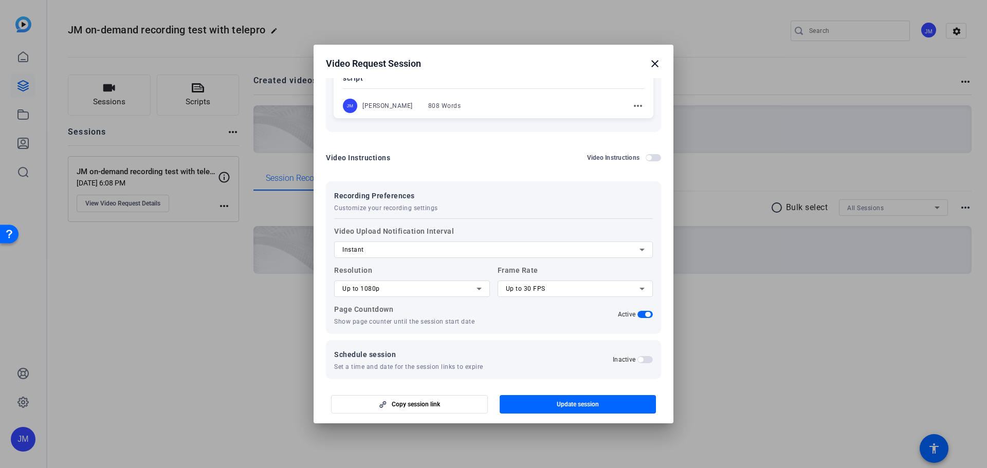
click at [473, 283] on icon at bounding box center [479, 289] width 12 height 12
click at [472, 281] on div at bounding box center [493, 234] width 987 height 468
click at [570, 283] on div "Up to 30 FPS" at bounding box center [573, 289] width 134 height 12
click at [570, 281] on div at bounding box center [493, 234] width 987 height 468
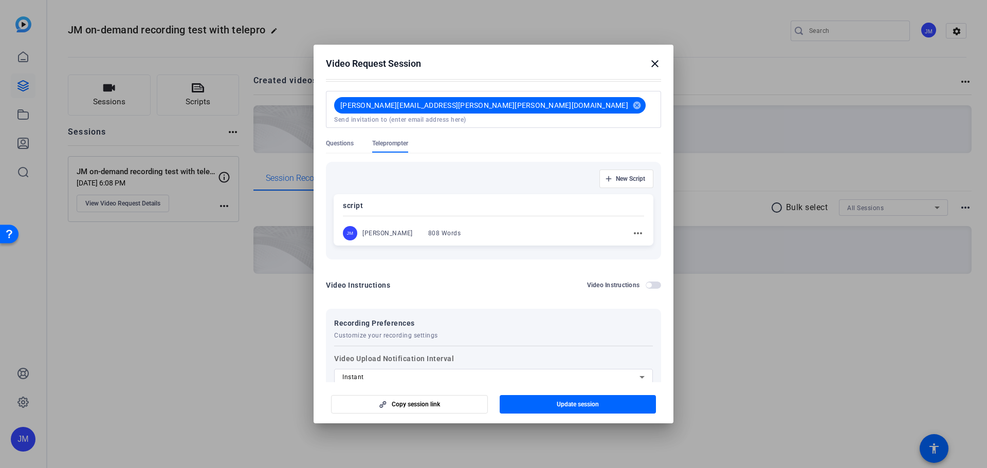
scroll to position [0, 0]
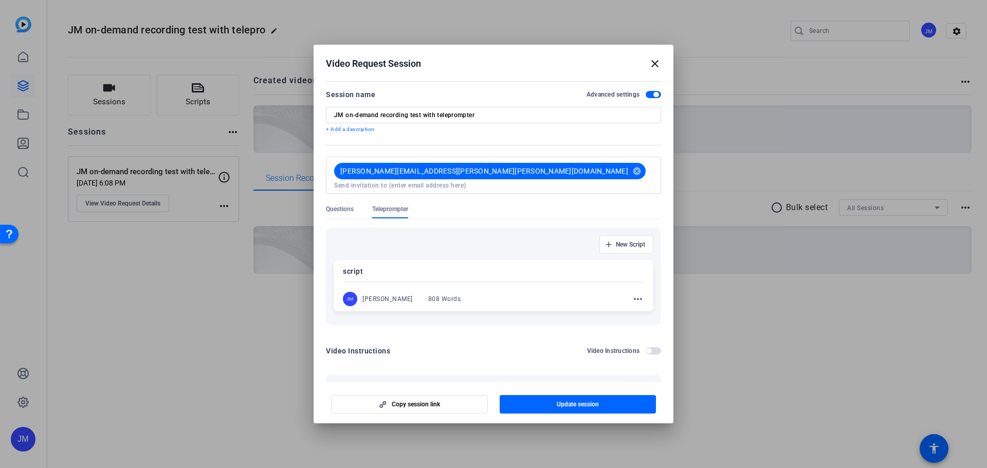
click at [657, 67] on mat-icon "close" at bounding box center [655, 64] width 12 height 12
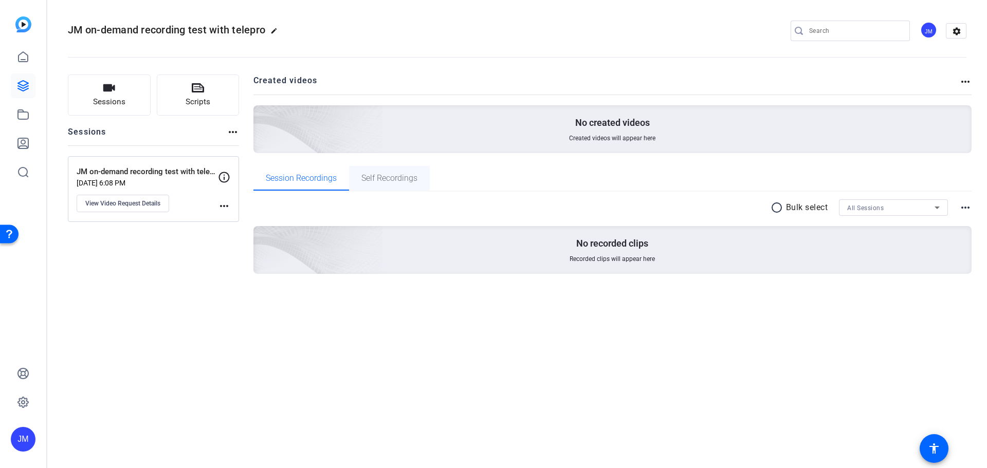
click at [383, 179] on span "Self Recordings" at bounding box center [389, 178] width 56 height 8
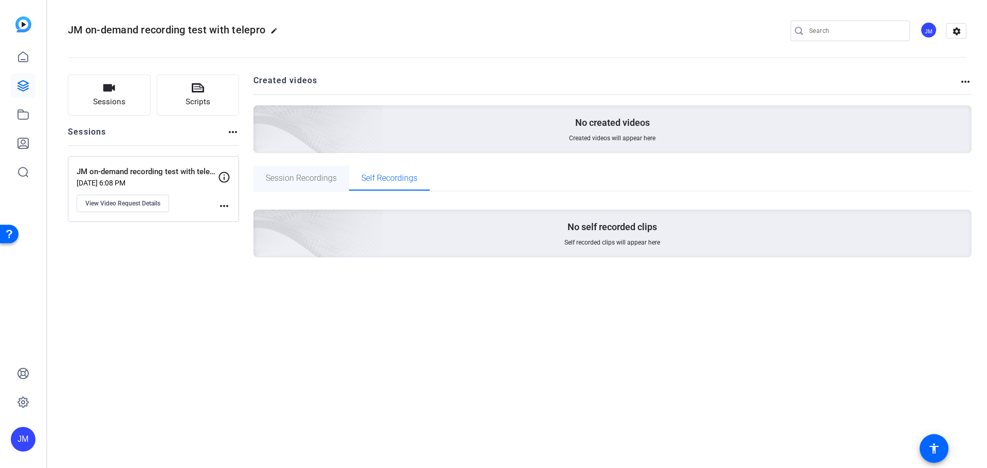
click at [301, 179] on span "Session Recordings" at bounding box center [301, 178] width 71 height 8
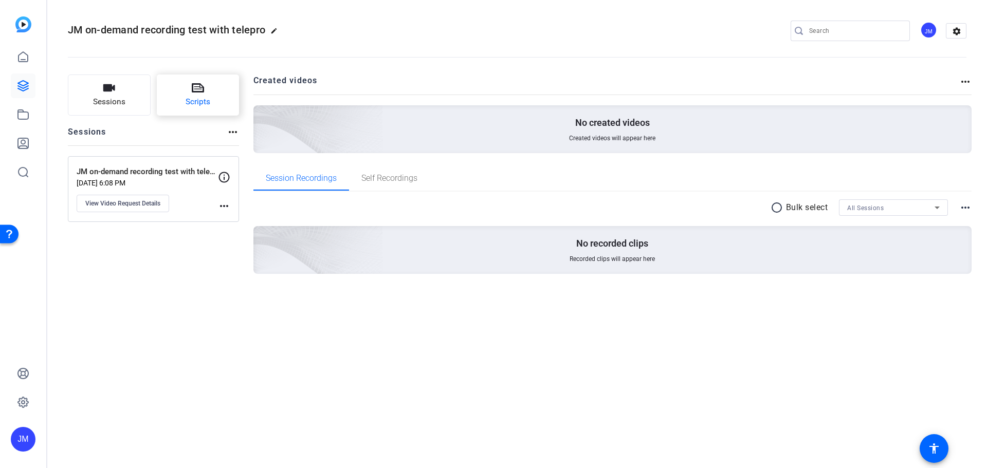
click at [190, 101] on span "Scripts" at bounding box center [198, 102] width 25 height 12
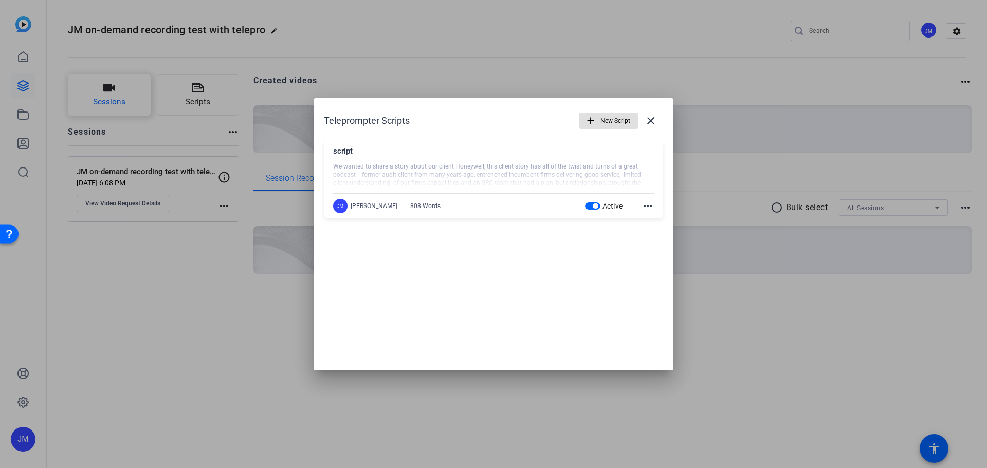
click at [116, 97] on div at bounding box center [493, 234] width 987 height 468
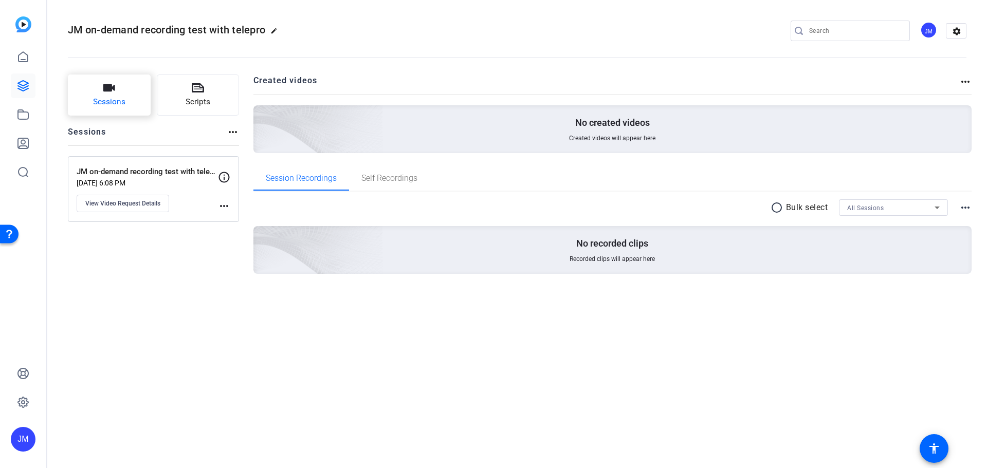
click at [116, 97] on span "Sessions" at bounding box center [109, 102] width 32 height 12
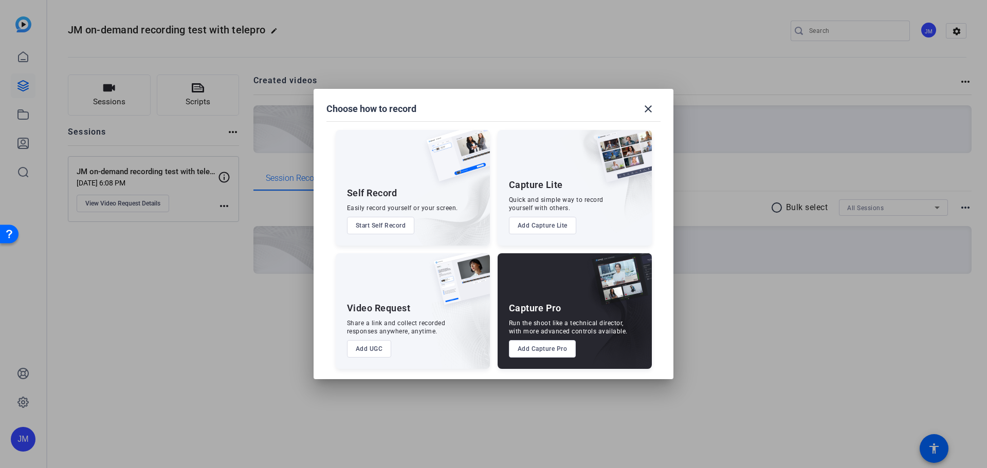
click at [169, 93] on div at bounding box center [493, 234] width 987 height 468
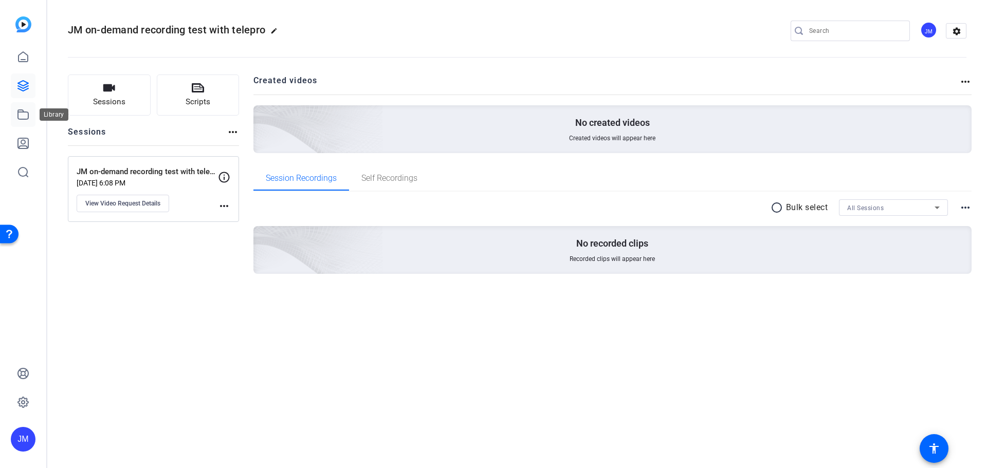
click at [22, 118] on icon at bounding box center [23, 114] width 12 height 12
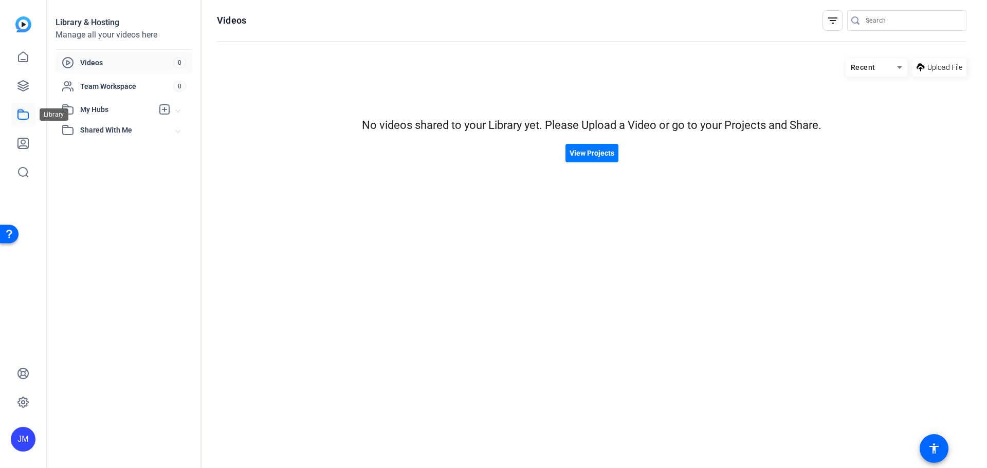
click at [24, 118] on icon at bounding box center [23, 114] width 12 height 12
click at [24, 140] on icon at bounding box center [23, 143] width 10 height 10
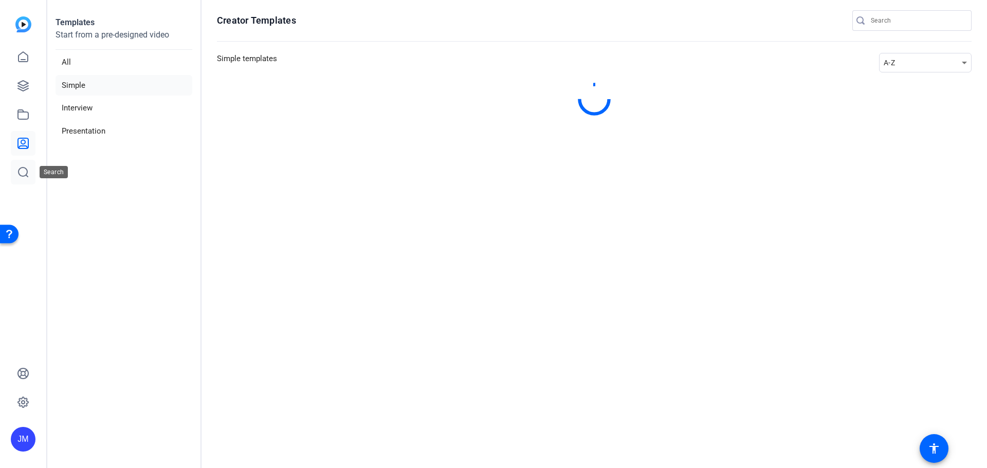
click at [24, 166] on icon at bounding box center [23, 172] width 12 height 12
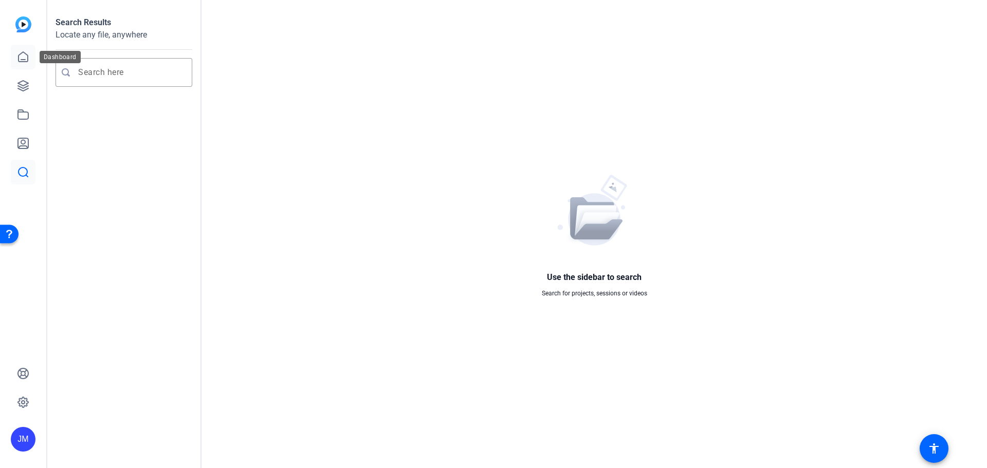
click at [26, 56] on icon at bounding box center [23, 57] width 12 height 12
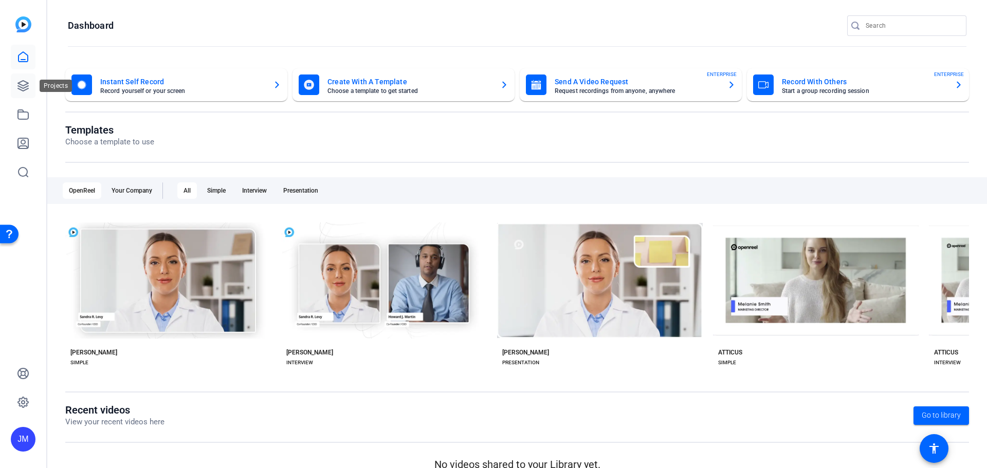
click at [22, 90] on icon at bounding box center [23, 86] width 10 height 10
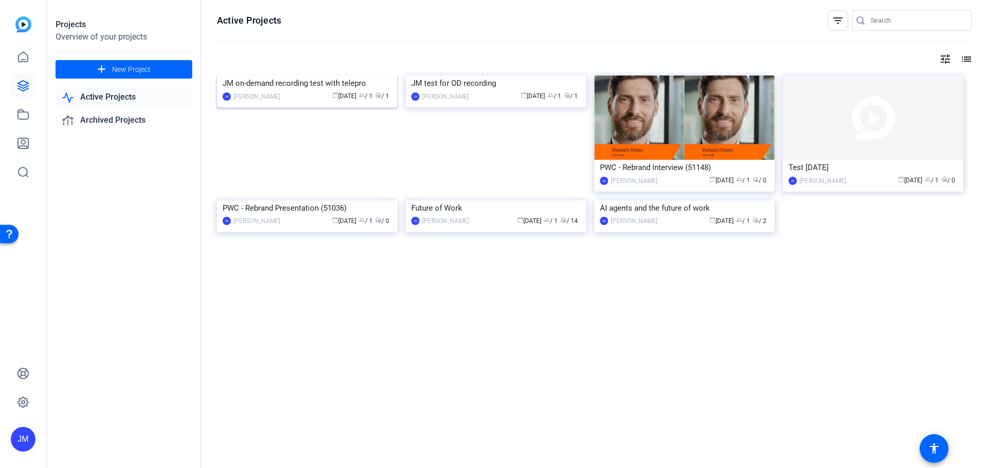
click at [273, 102] on div "[PERSON_NAME] [PERSON_NAME] calendar_today [DATE] group / 1 radio / 1" at bounding box center [307, 96] width 169 height 11
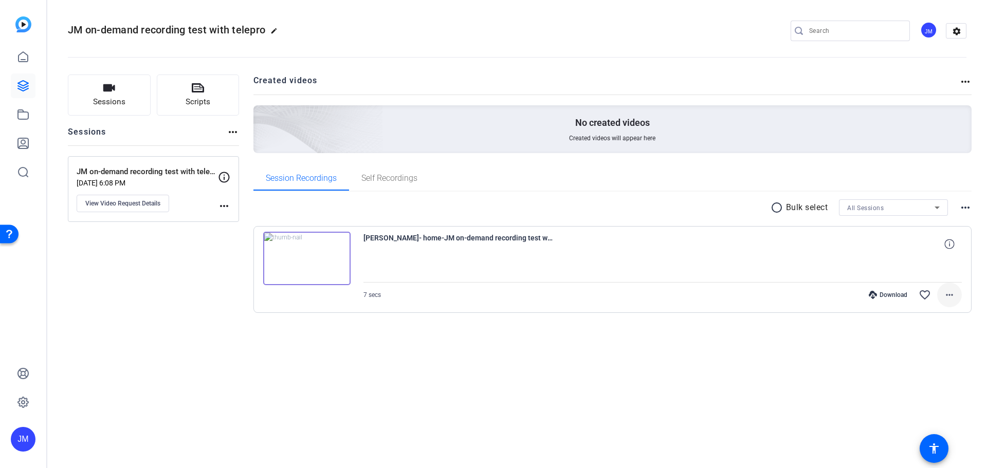
click at [953, 296] on mat-icon "more_horiz" at bounding box center [949, 295] width 12 height 12
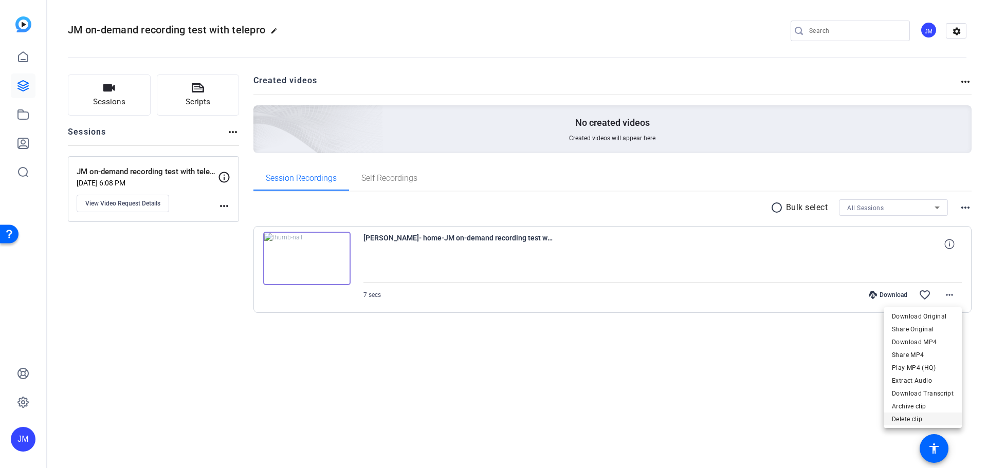
click at [912, 424] on span "Delete clip" at bounding box center [923, 419] width 62 height 12
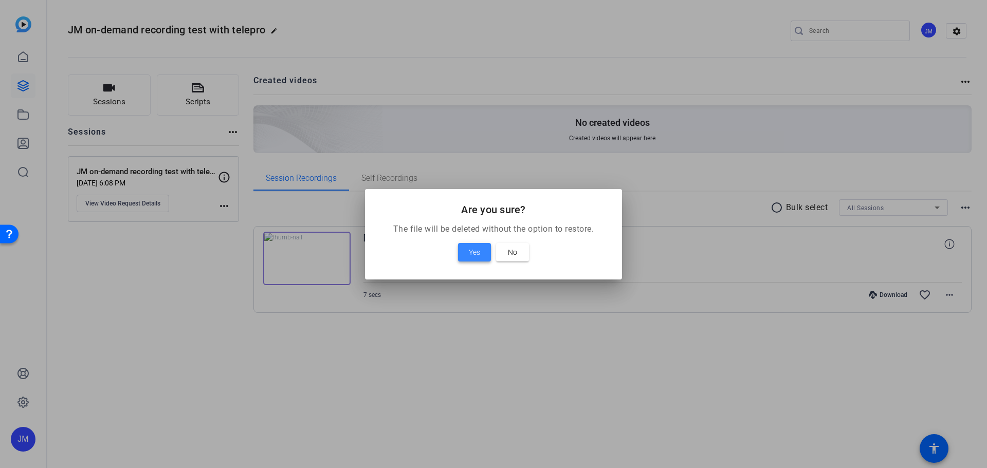
click at [478, 251] on span "Yes" at bounding box center [474, 252] width 11 height 12
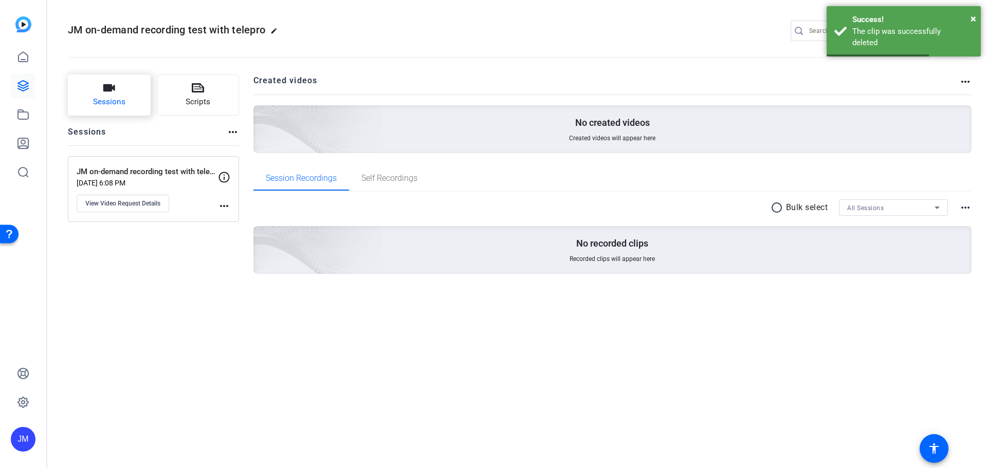
click at [116, 95] on button "Sessions" at bounding box center [109, 95] width 83 height 41
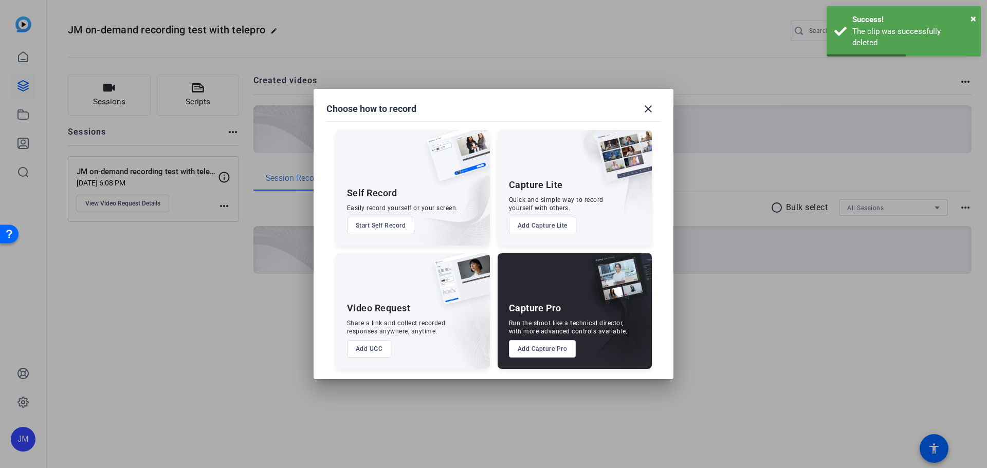
click at [116, 94] on div at bounding box center [493, 234] width 987 height 468
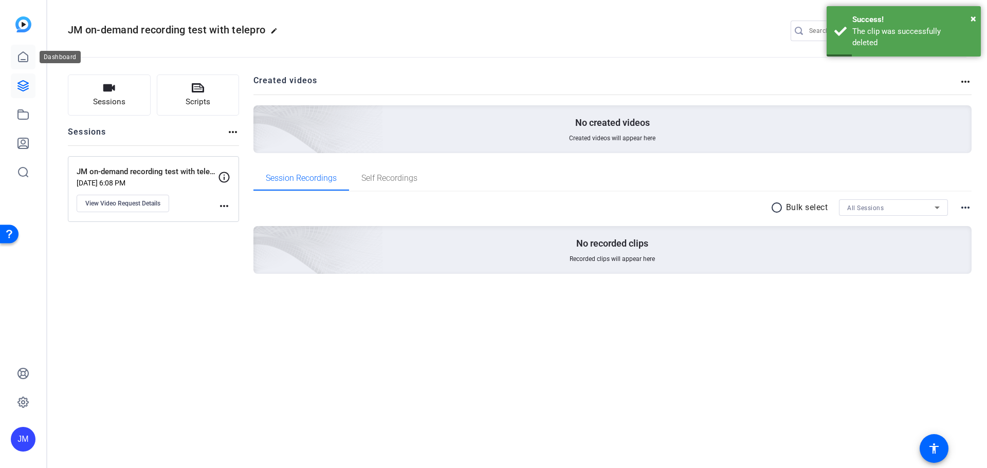
click at [23, 60] on icon at bounding box center [23, 57] width 9 height 10
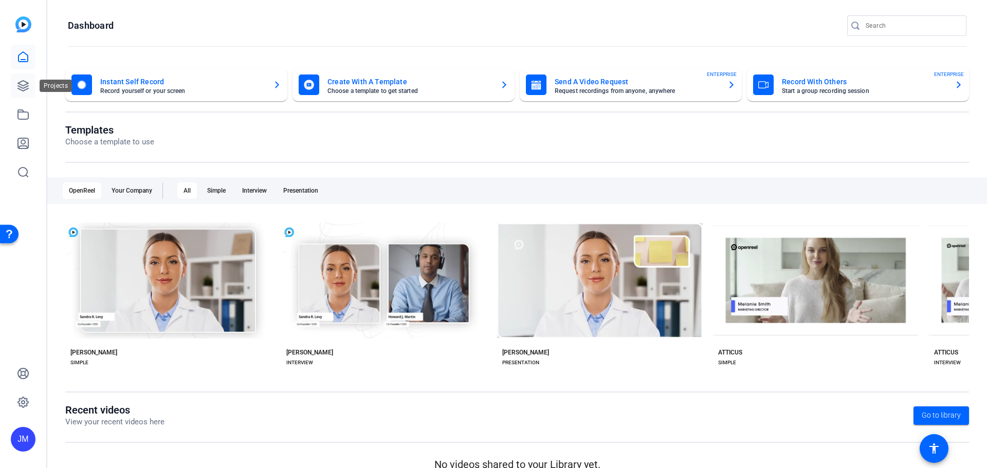
click at [26, 86] on icon at bounding box center [23, 86] width 12 height 12
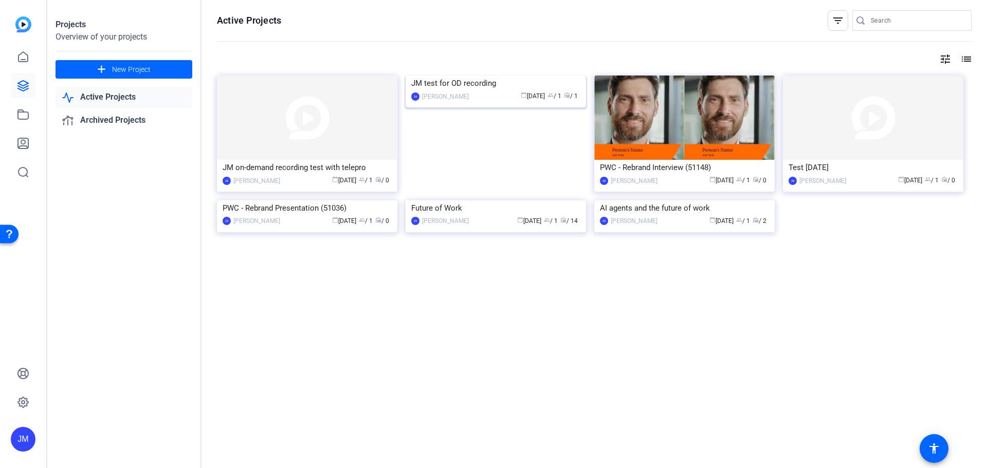
click at [561, 76] on img at bounding box center [496, 76] width 180 height 0
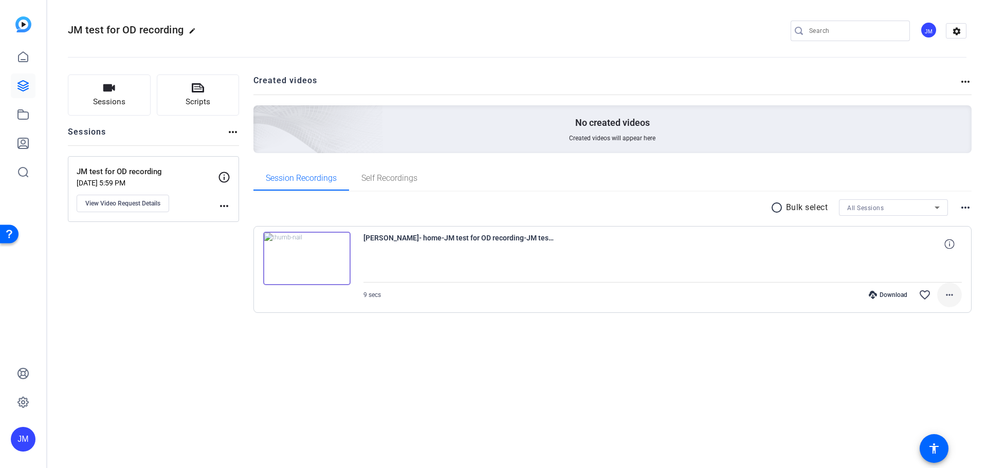
click at [949, 291] on mat-icon "more_horiz" at bounding box center [949, 295] width 12 height 12
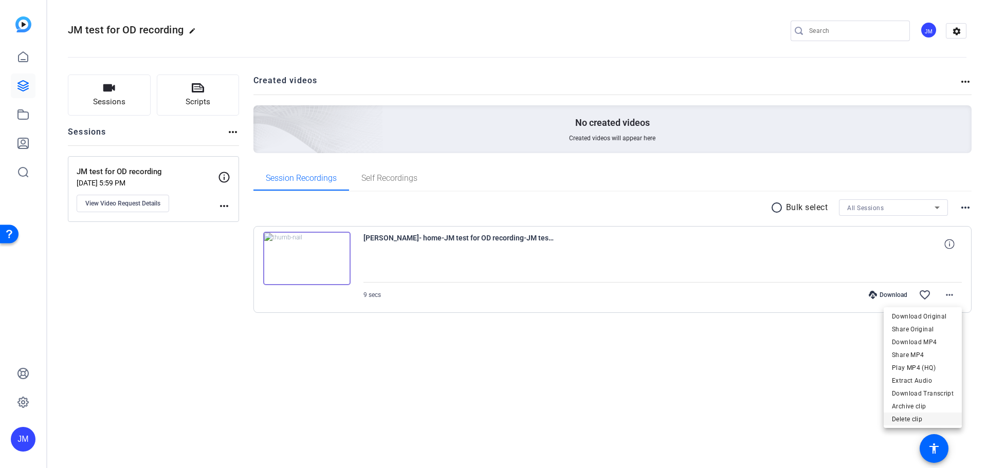
click at [919, 419] on span "Delete clip" at bounding box center [923, 419] width 62 height 12
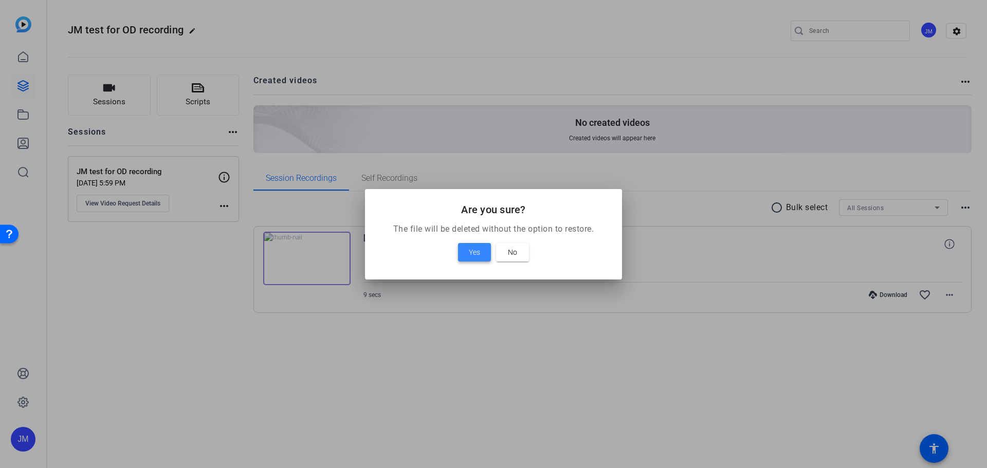
click at [469, 251] on span "Yes" at bounding box center [474, 252] width 11 height 12
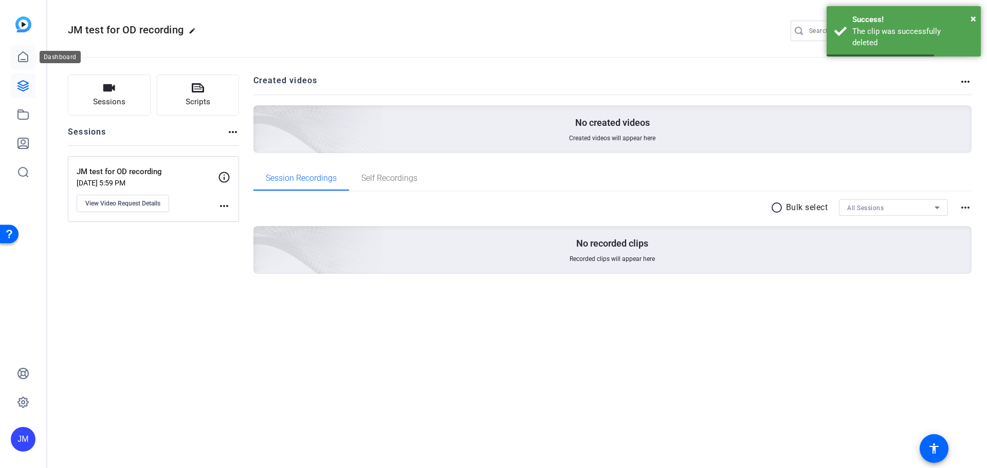
click at [24, 58] on icon at bounding box center [23, 57] width 12 height 12
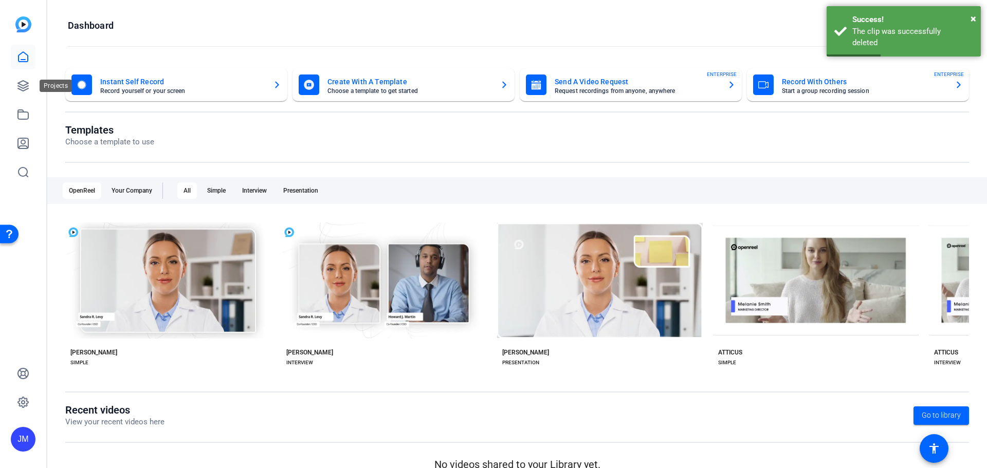
click at [20, 82] on icon at bounding box center [23, 86] width 12 height 12
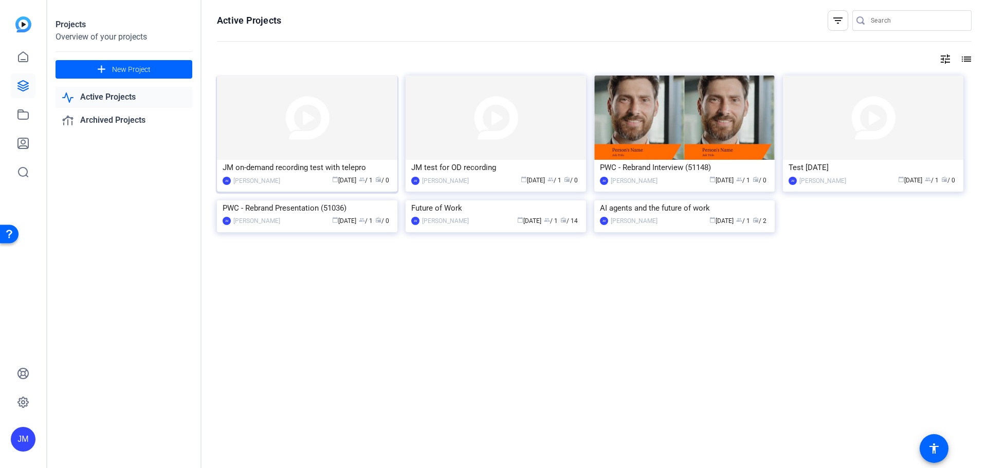
click at [290, 178] on div "calendar_today [DATE] group / 1 radio / 0" at bounding box center [338, 180] width 106 height 11
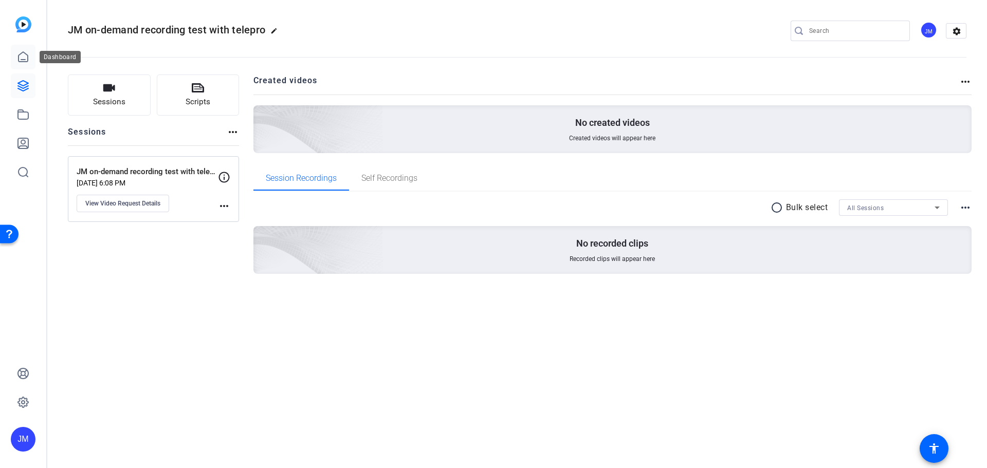
click at [30, 56] on link at bounding box center [23, 57] width 25 height 25
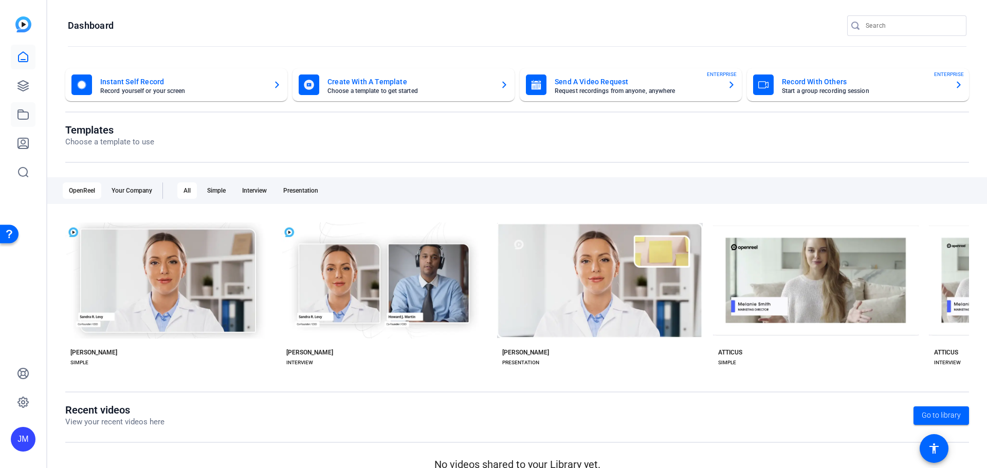
click at [26, 118] on icon at bounding box center [23, 114] width 12 height 12
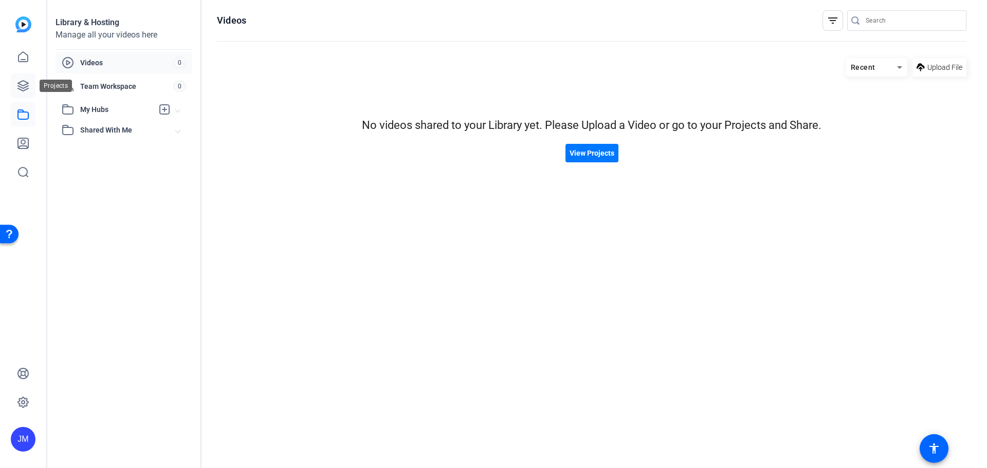
click at [21, 96] on link at bounding box center [23, 86] width 25 height 25
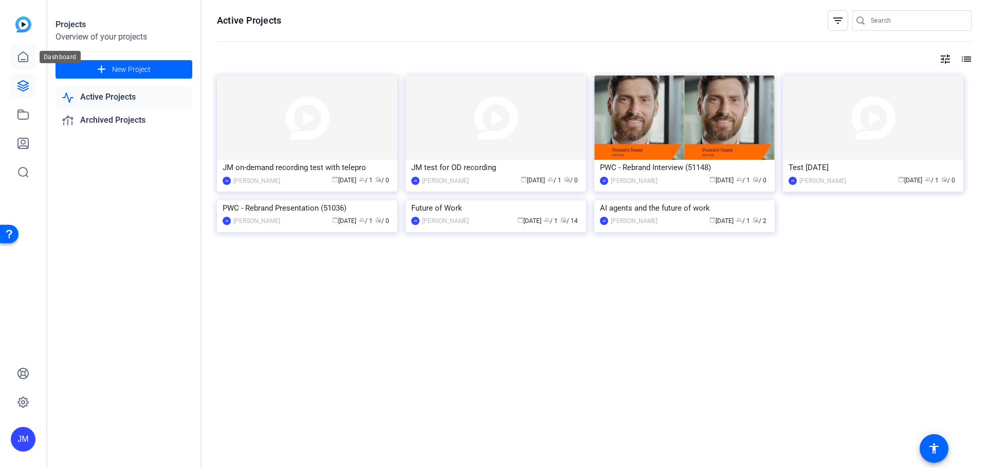
click at [23, 61] on icon at bounding box center [23, 57] width 12 height 12
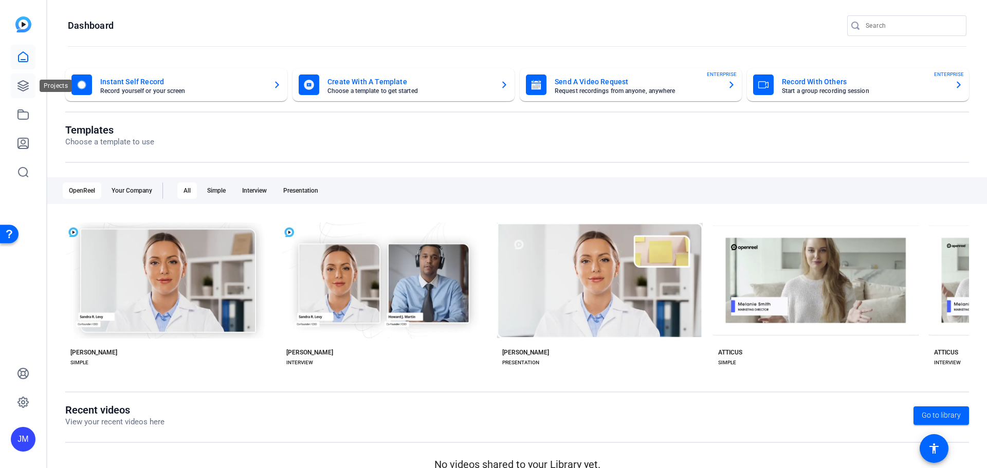
click at [21, 89] on icon at bounding box center [23, 86] width 10 height 10
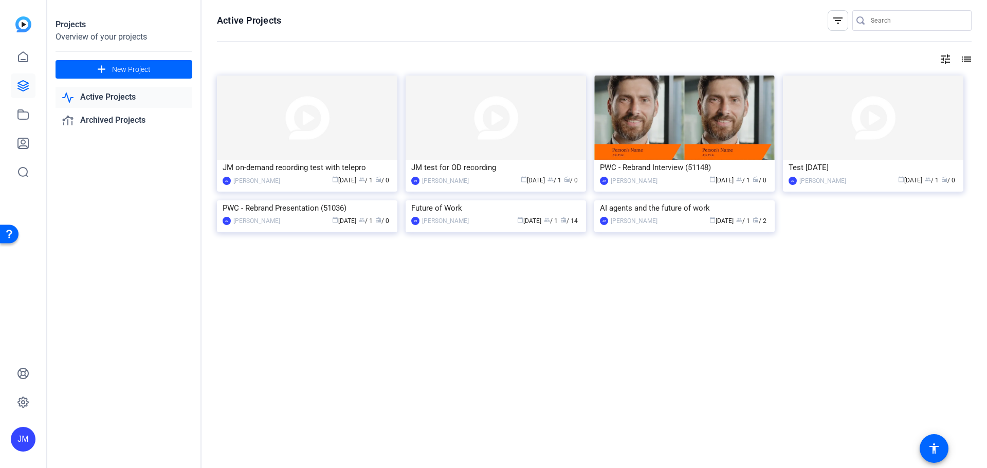
drag, startPoint x: 360, startPoint y: 114, endPoint x: 328, endPoint y: 120, distance: 32.6
click at [328, 120] on img at bounding box center [307, 118] width 180 height 84
